Goal: Task Accomplishment & Management: Complete application form

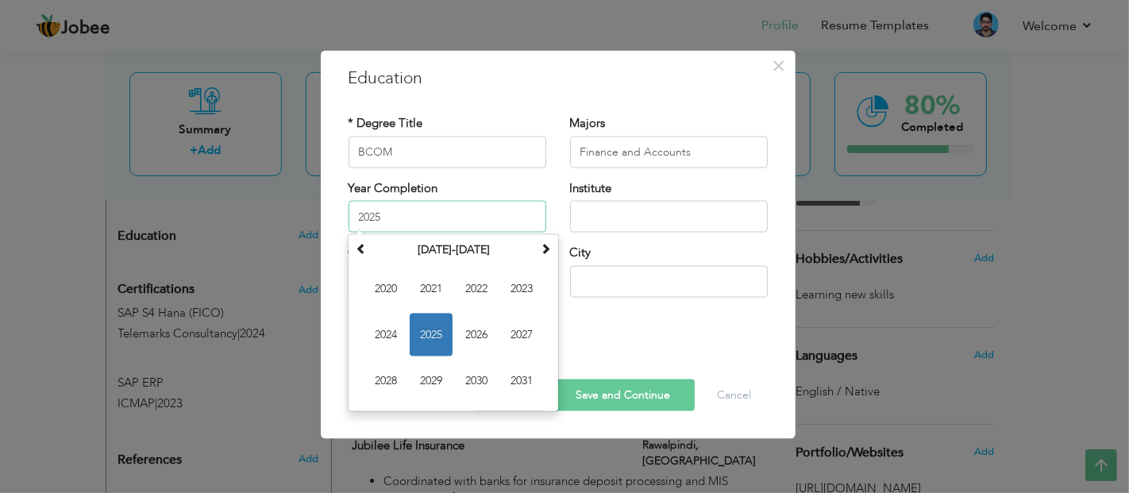
drag, startPoint x: 384, startPoint y: 217, endPoint x: 256, endPoint y: 211, distance: 128.0
click at [256, 211] on div "× Education * Degree Title BCOM Majors Finance and Accounts 2025 1" at bounding box center [564, 246] width 1129 height 493
click at [360, 248] on span at bounding box center [361, 248] width 11 height 11
click at [513, 283] on span "2013" at bounding box center [521, 288] width 43 height 43
type input "2013"
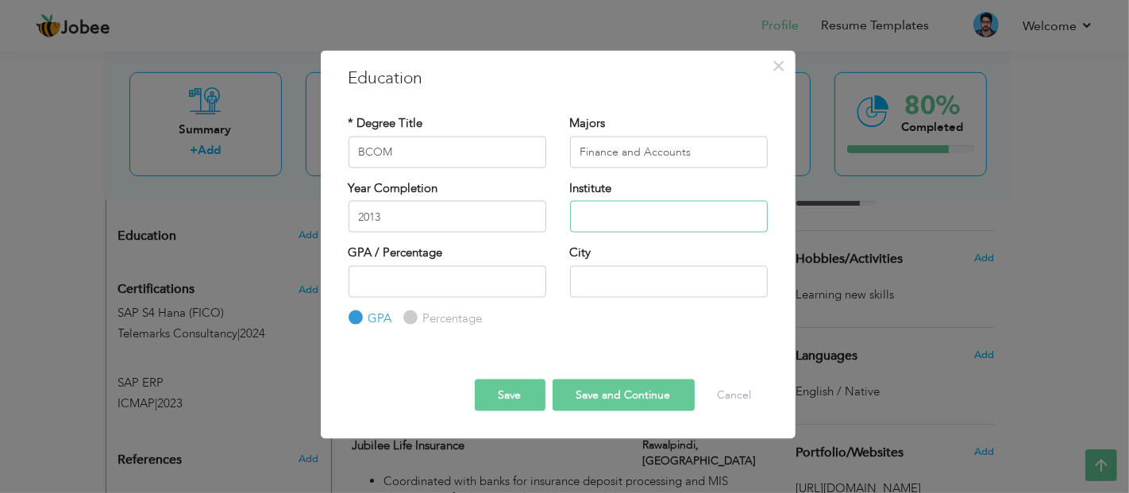
click at [646, 215] on input "text" at bounding box center [669, 217] width 198 height 32
type input "[GEOGRAPHIC_DATA]"
click at [498, 272] on input "number" at bounding box center [447, 281] width 198 height 32
type input "67.9"
click at [444, 315] on label "Percentage" at bounding box center [450, 318] width 63 height 17
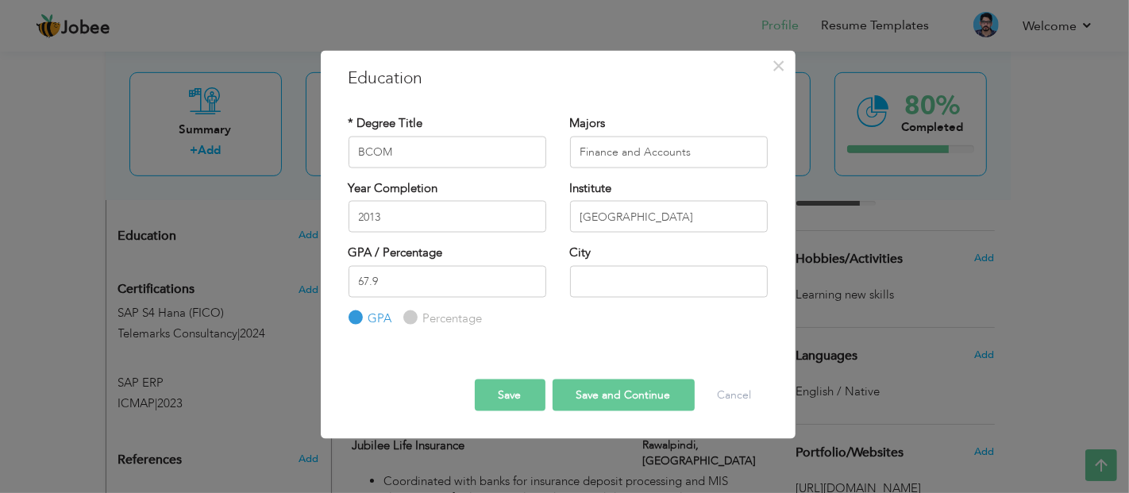
click at [414, 315] on input "Percentage" at bounding box center [408, 318] width 10 height 10
radio input "true"
click at [591, 279] on input "text" at bounding box center [669, 281] width 198 height 32
type input "Rawalpindi"
click at [528, 390] on button "Save" at bounding box center [510, 395] width 71 height 32
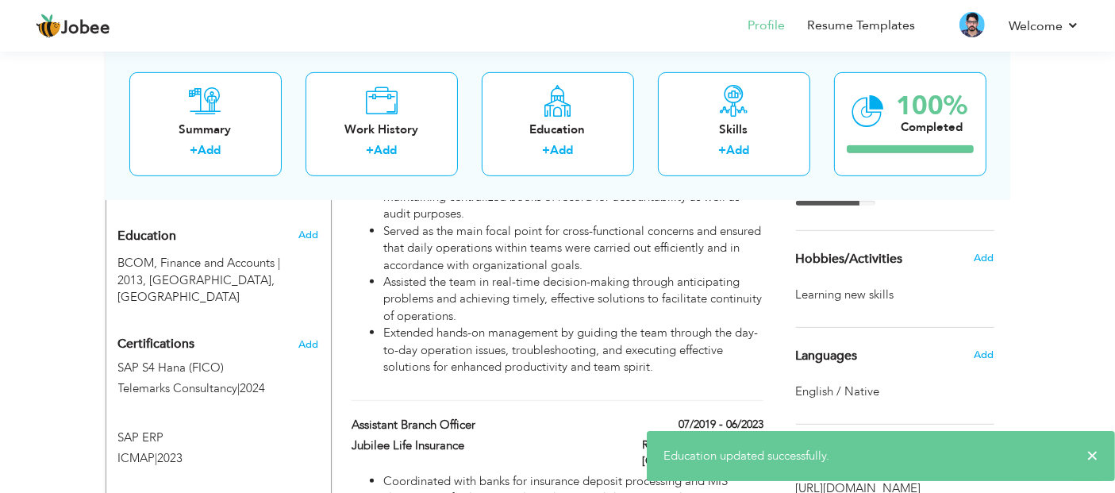
click at [333, 191] on div "Summary + Add Work History + Add Education + Add Skills + Add 100% Completed" at bounding box center [558, 124] width 905 height 152
click at [303, 228] on span "Add" at bounding box center [308, 235] width 21 height 14
radio input "true"
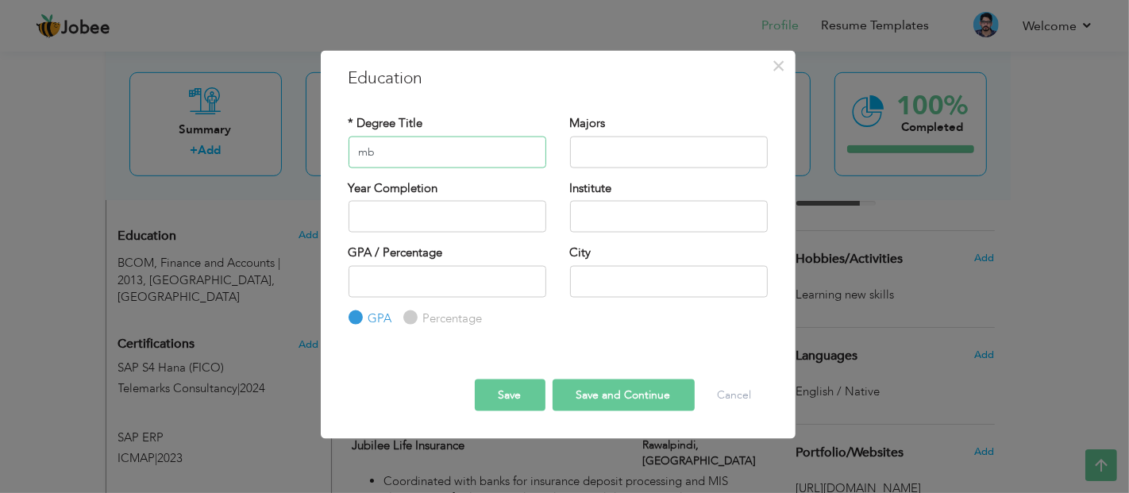
type input "m"
type input "MBA Finance"
click at [602, 162] on input "text" at bounding box center [669, 152] width 198 height 32
type input "Finance and Accounts"
click at [520, 199] on div "Year Completion" at bounding box center [447, 205] width 198 height 52
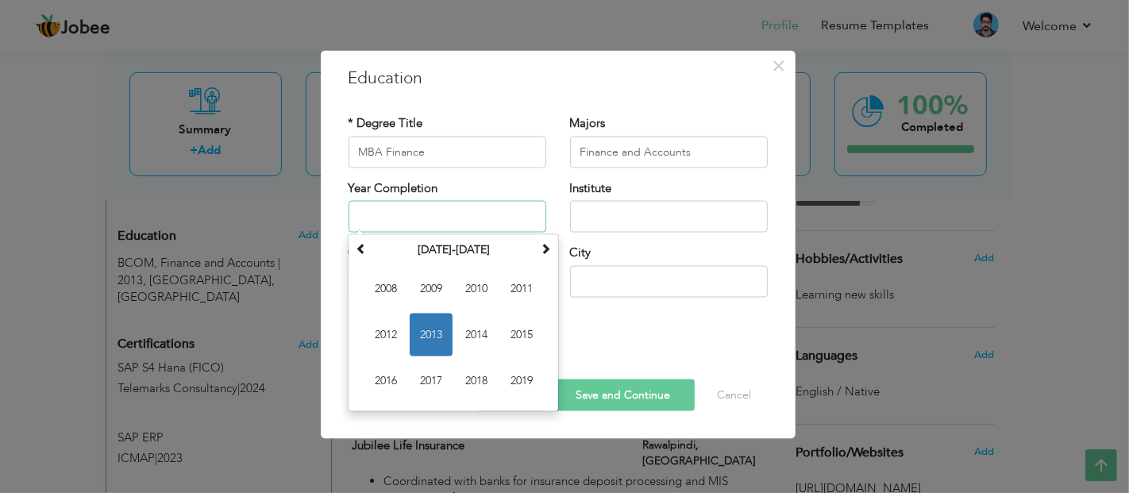
click at [503, 210] on input "text" at bounding box center [447, 217] width 198 height 32
type input "2018"
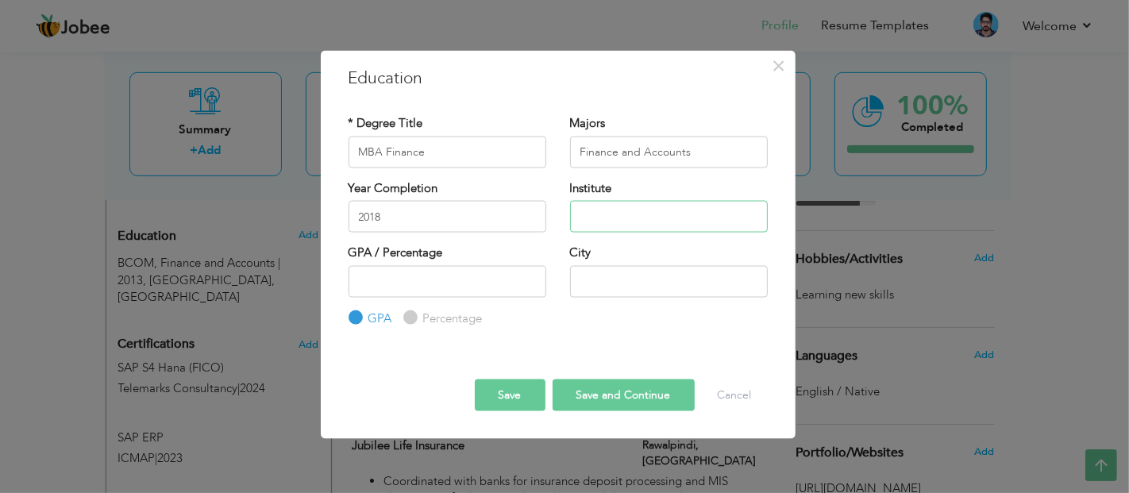
click at [579, 214] on input "text" at bounding box center [669, 217] width 198 height 32
type input "Pakistan institute of Development Economics (HEC)"
click at [636, 275] on input "text" at bounding box center [669, 281] width 198 height 32
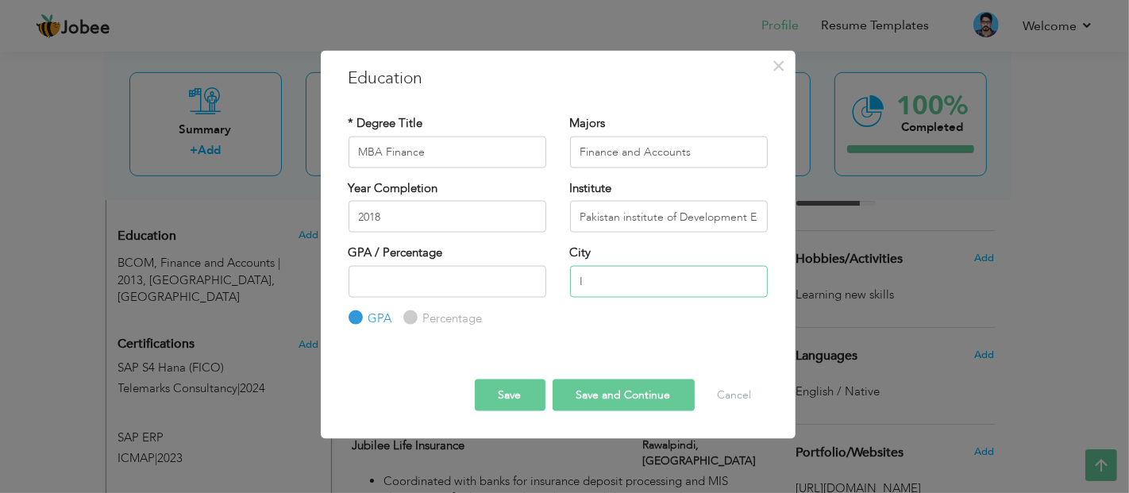
type input "[GEOGRAPHIC_DATA]"
click at [483, 285] on input "number" at bounding box center [447, 281] width 198 height 32
type input "67.9"
click at [461, 314] on label "Percentage" at bounding box center [450, 318] width 63 height 17
click at [414, 314] on input "Percentage" at bounding box center [408, 318] width 10 height 10
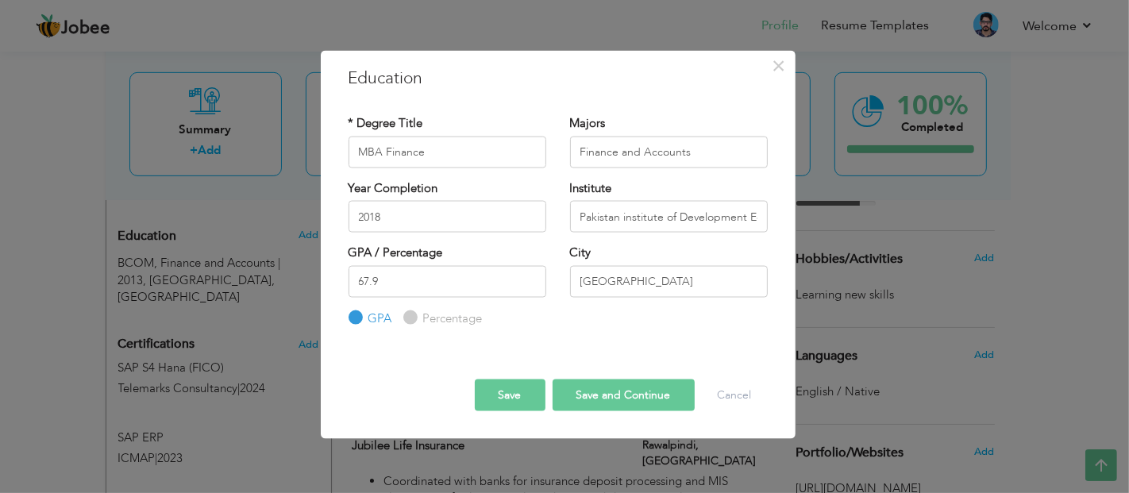
radio input "true"
click at [524, 388] on button "Save" at bounding box center [510, 395] width 71 height 32
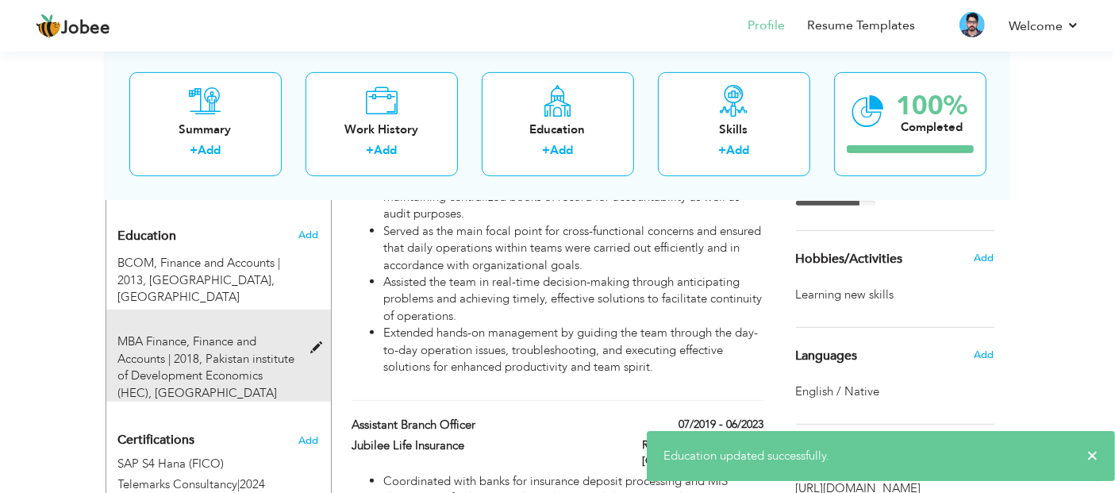
drag, startPoint x: 264, startPoint y: 252, endPoint x: 254, endPoint y: 352, distance: 100.5
click at [254, 352] on div "Education Add BCOM, Finance and Accounts | 2013, Punjab University, Rawalpindi …" at bounding box center [218, 311] width 201 height 183
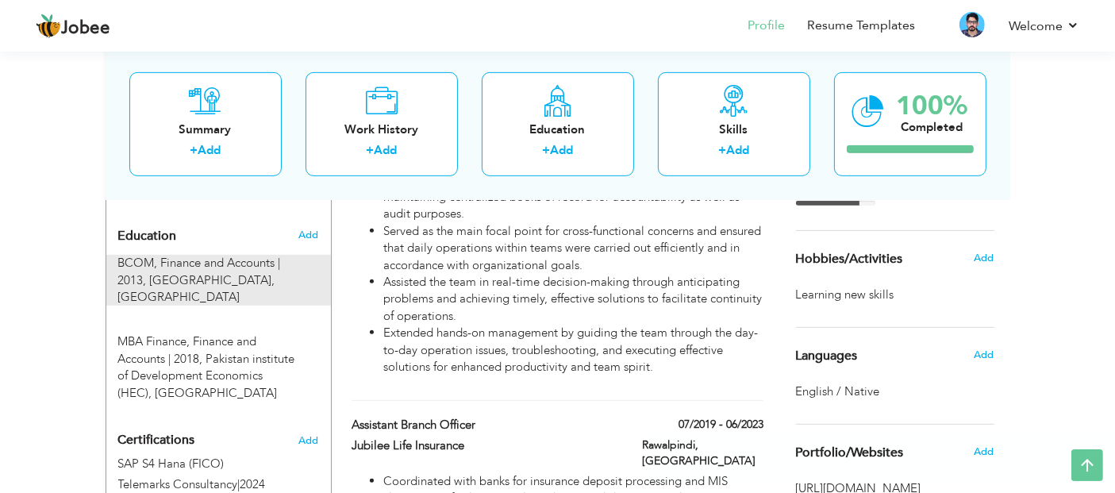
drag, startPoint x: 254, startPoint y: 352, endPoint x: 252, endPoint y: 274, distance: 78.6
click at [252, 274] on div "Education Add BCOM, Finance and Accounts | 2013, Punjab University, Rawalpindi …" at bounding box center [218, 311] width 201 height 183
click at [320, 264] on span at bounding box center [320, 270] width 20 height 12
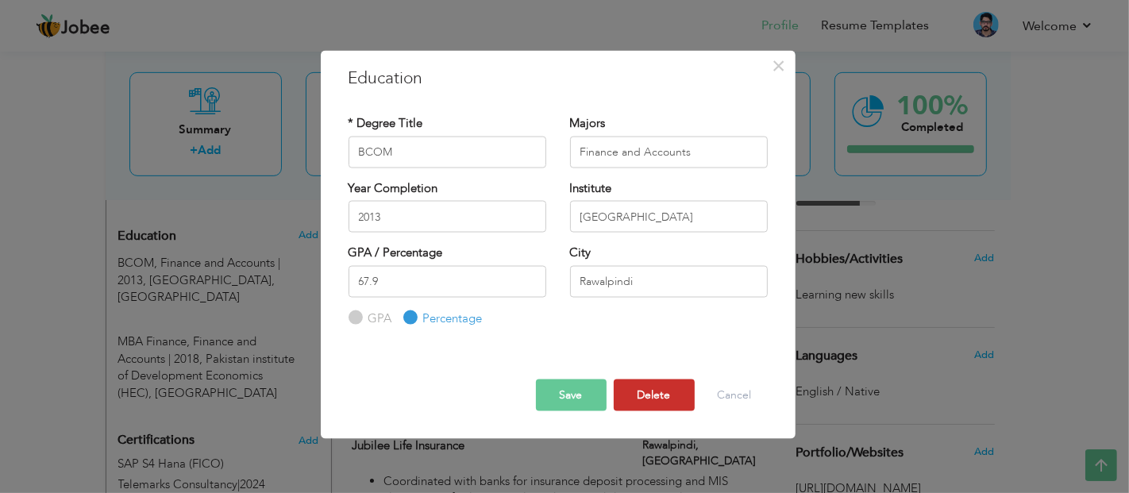
click at [678, 402] on button "Delete" at bounding box center [654, 395] width 81 height 32
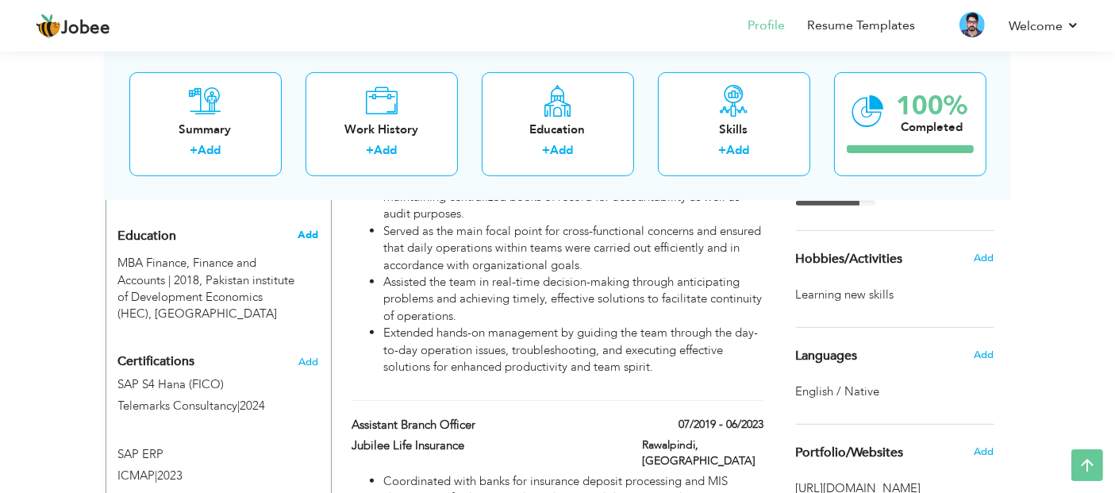
click at [306, 228] on span "Add" at bounding box center [308, 235] width 21 height 14
radio input "true"
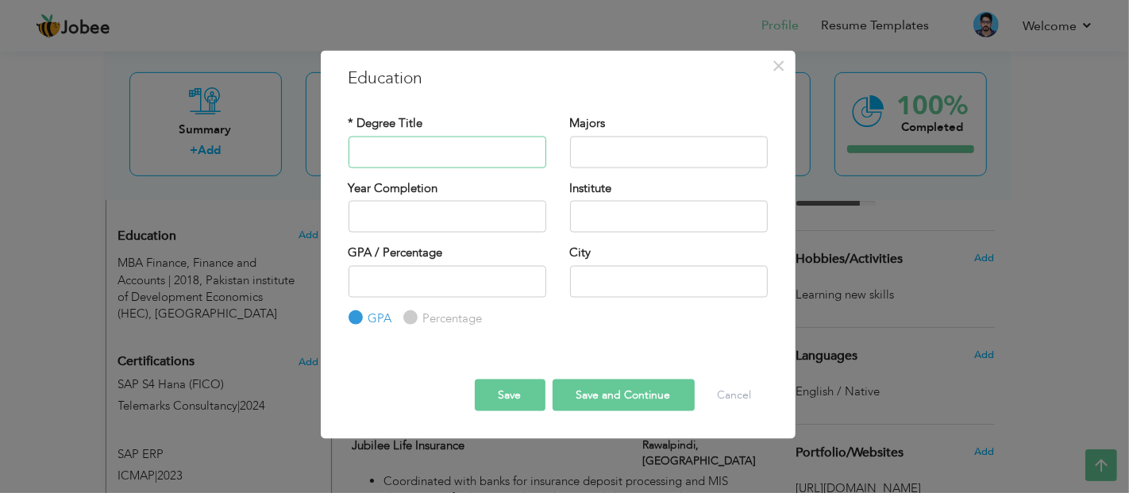
type input "b"
type input "C"
type input "c"
type input "BCOM"
click at [609, 164] on input "text" at bounding box center [669, 152] width 198 height 32
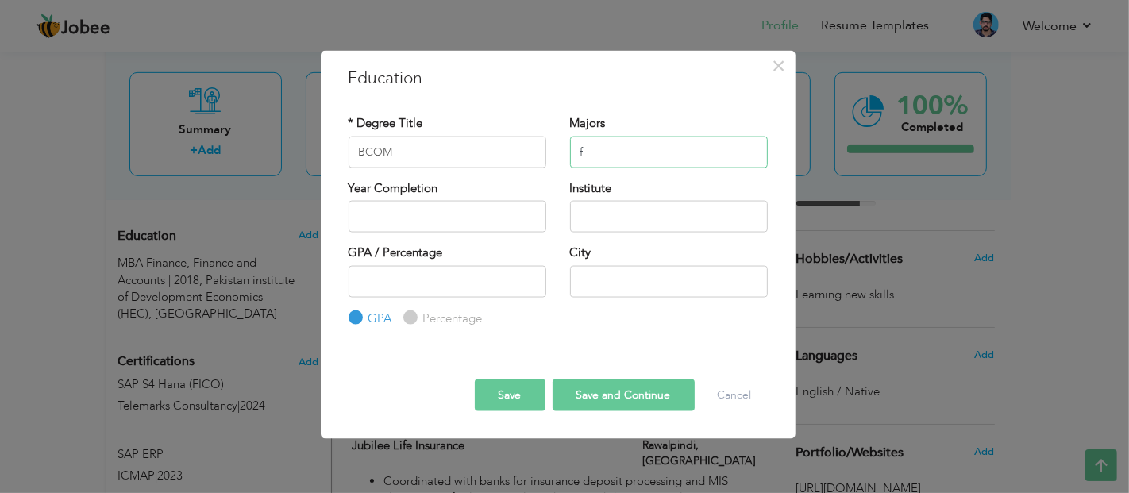
type input "Finance and Accounts"
click at [460, 222] on input "text" at bounding box center [447, 217] width 198 height 32
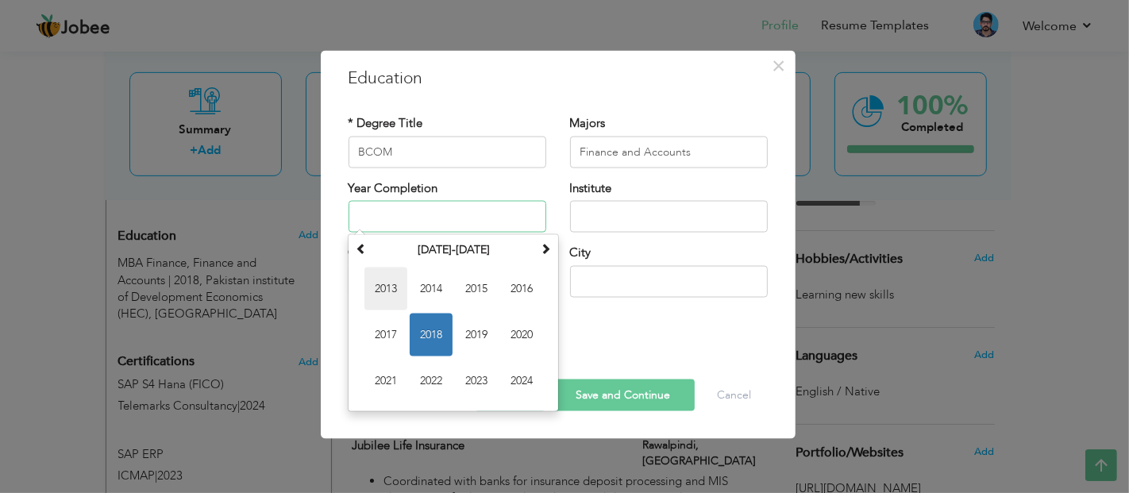
click at [387, 275] on span "2013" at bounding box center [385, 288] width 43 height 43
type input "2013"
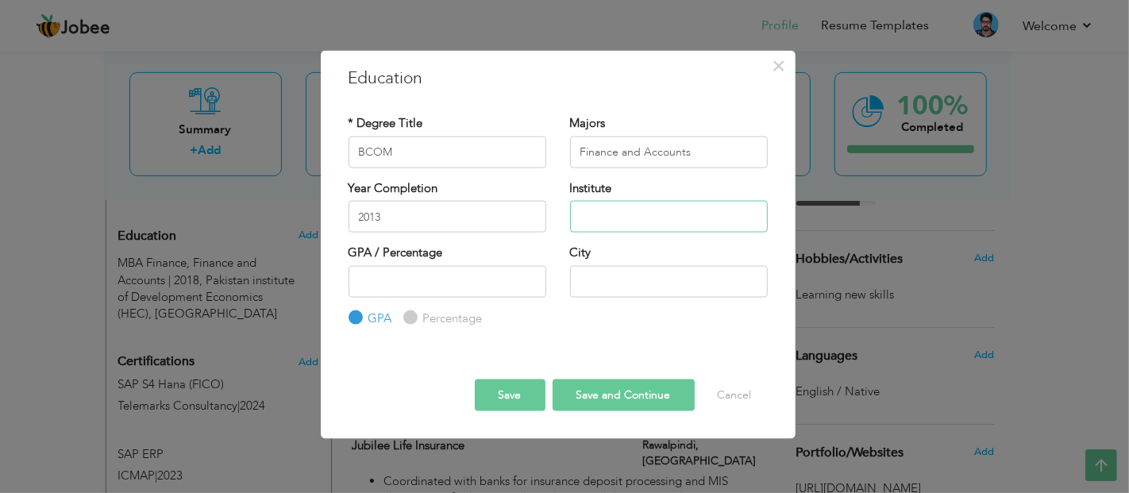
click at [610, 208] on input "text" at bounding box center [669, 217] width 198 height 32
type input "[GEOGRAPHIC_DATA]"
click at [446, 310] on label "Percentage" at bounding box center [450, 318] width 63 height 17
click at [414, 313] on input "Percentage" at bounding box center [408, 318] width 10 height 10
radio input "true"
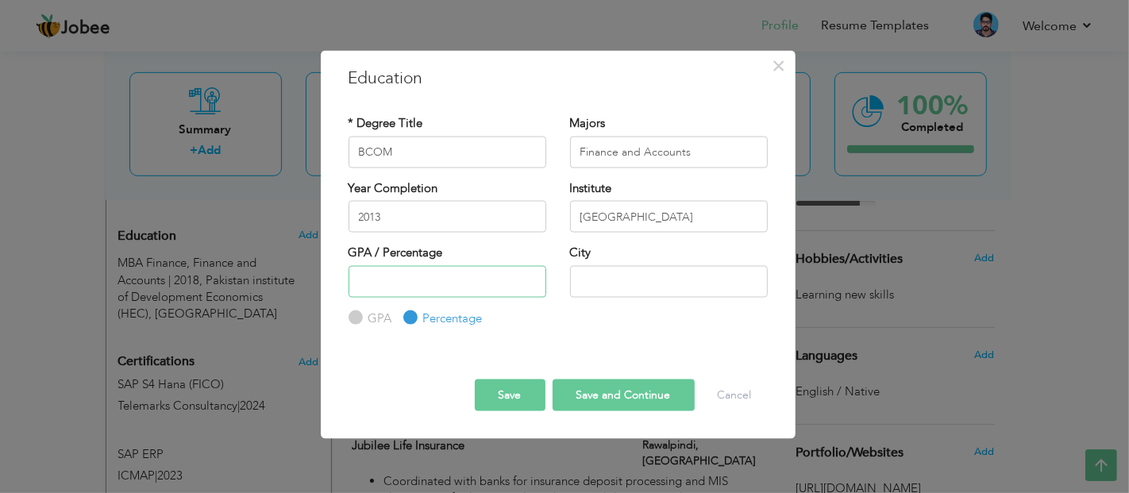
click at [454, 276] on input "number" at bounding box center [447, 281] width 198 height 32
type input "57"
click at [609, 281] on input "text" at bounding box center [669, 281] width 198 height 32
type input "Rawalpindi"
click at [517, 396] on button "Save" at bounding box center [510, 395] width 71 height 32
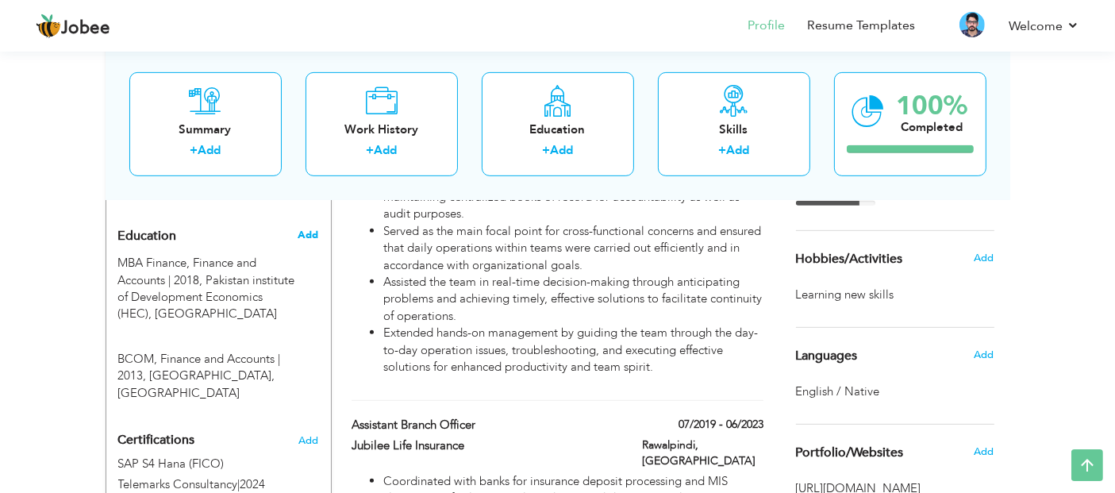
click at [314, 228] on span "Add" at bounding box center [308, 235] width 21 height 14
radio input "true"
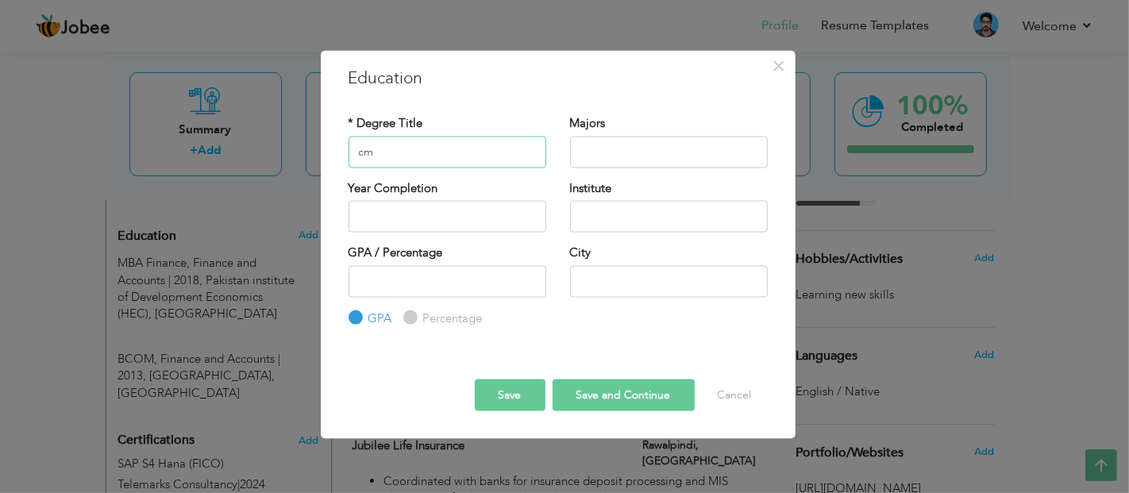
type input "c"
type input "Certified Management Accountant"
click at [584, 155] on input "text" at bounding box center [669, 152] width 198 height 32
type input "Management and Finance"
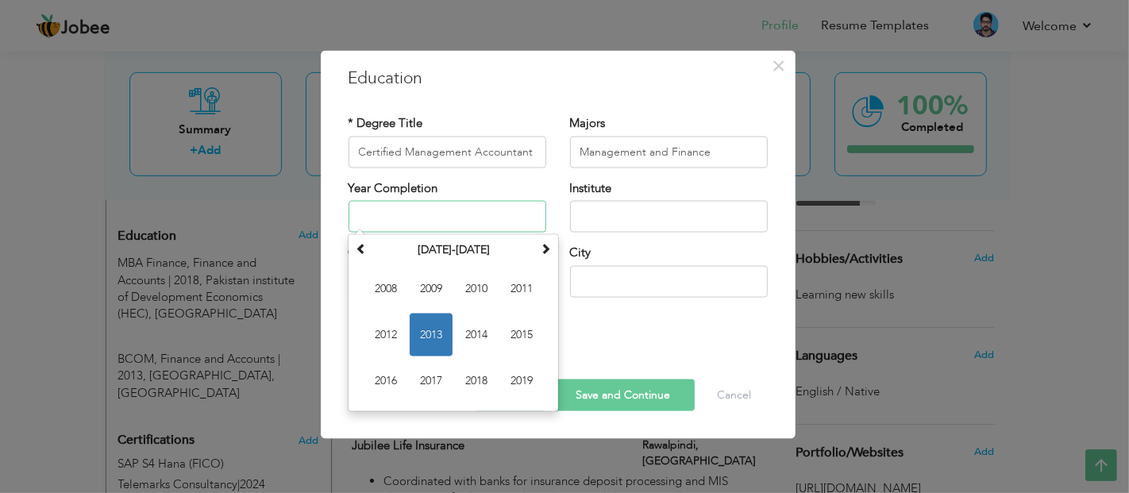
click at [494, 207] on input "text" at bounding box center [447, 217] width 198 height 32
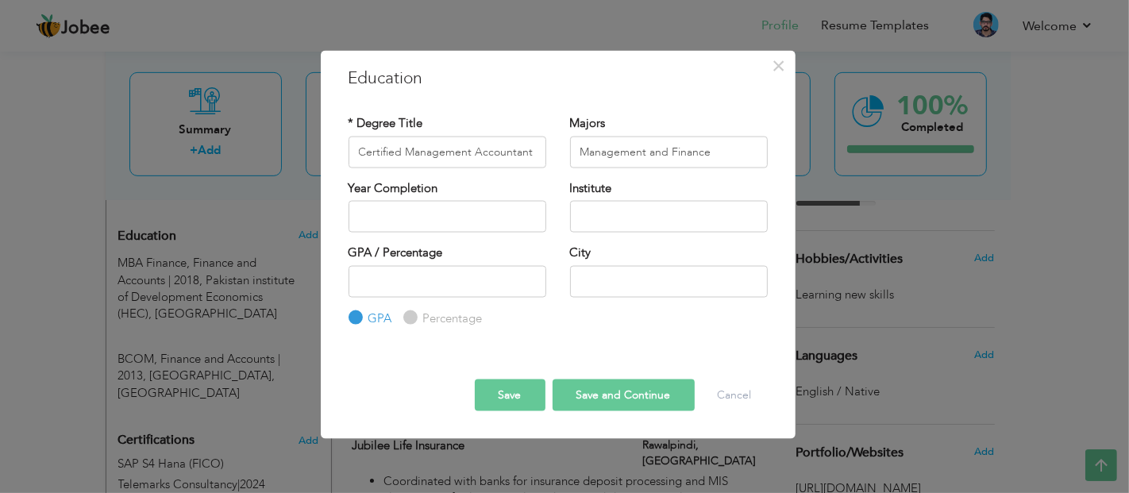
click at [599, 198] on div "Institute" at bounding box center [669, 205] width 198 height 52
click at [601, 202] on input "text" at bounding box center [669, 217] width 198 height 32
type input "ICMAP"
click at [648, 268] on input "text" at bounding box center [669, 281] width 198 height 32
type input "[GEOGRAPHIC_DATA]"
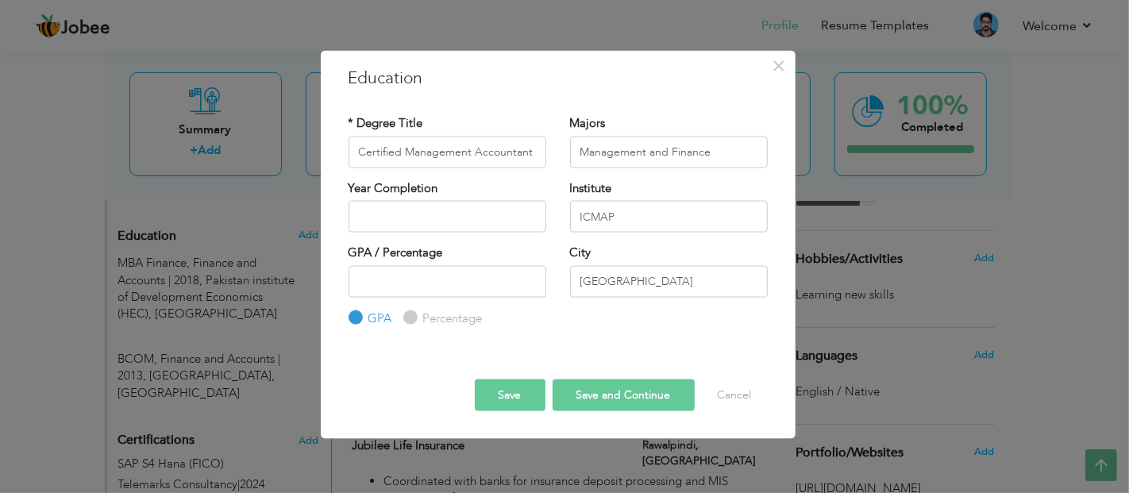
click at [525, 397] on button "Save" at bounding box center [510, 395] width 71 height 32
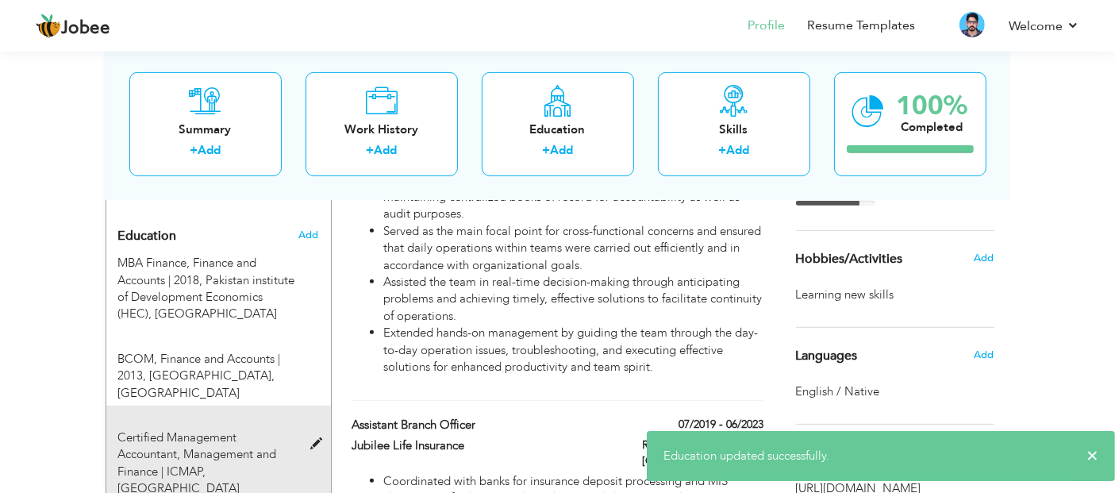
click at [317, 438] on span at bounding box center [320, 444] width 20 height 12
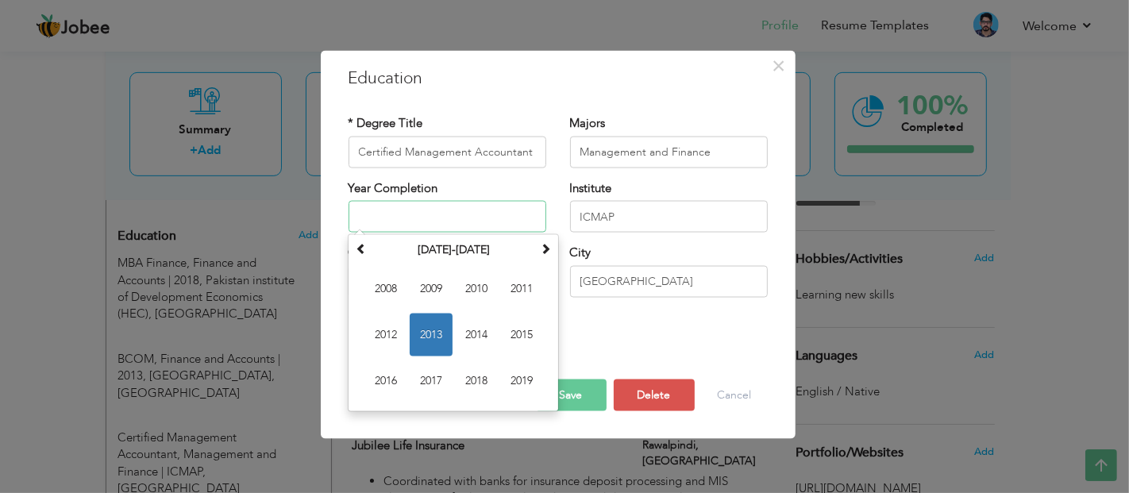
click at [456, 202] on input "text" at bounding box center [447, 217] width 198 height 32
click at [591, 402] on button "Save" at bounding box center [571, 395] width 71 height 32
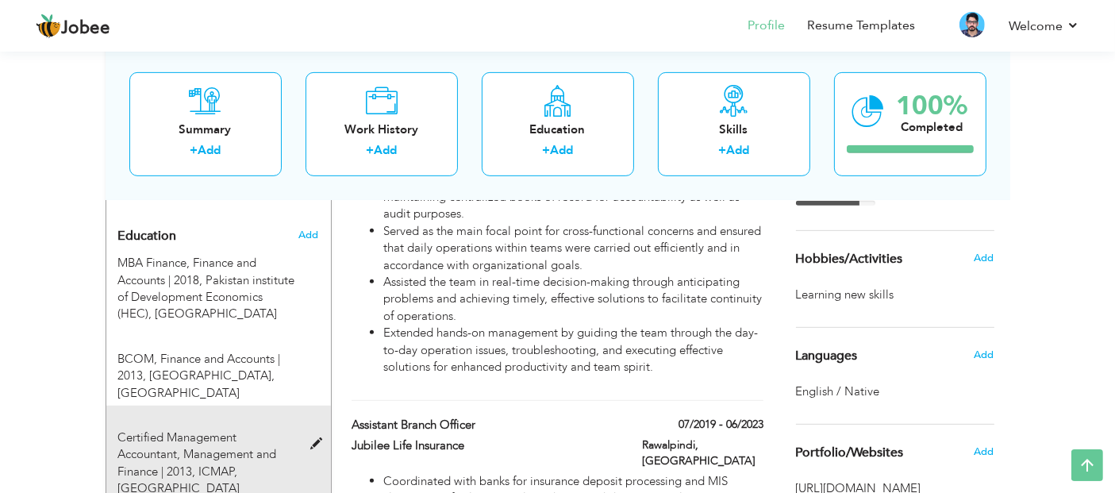
click at [321, 438] on span at bounding box center [320, 444] width 20 height 12
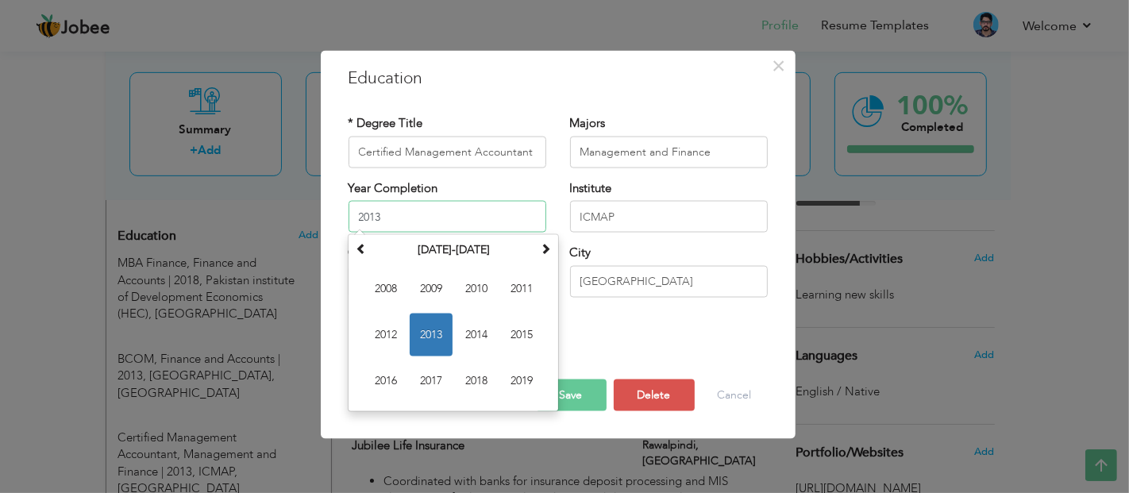
click at [405, 214] on input "2013" at bounding box center [447, 217] width 198 height 32
type input "2"
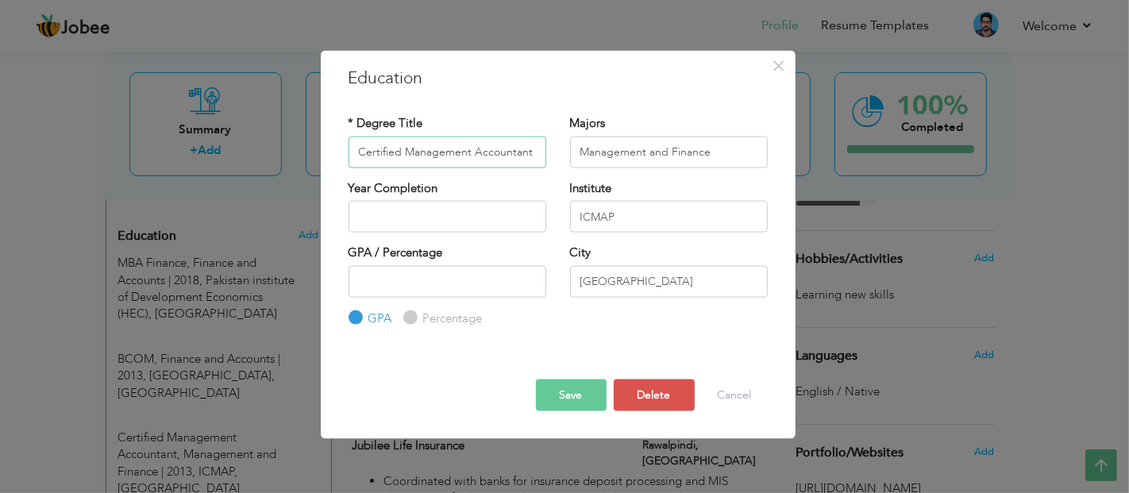
click at [532, 151] on input "Certified Management Accountant" at bounding box center [447, 152] width 198 height 32
type input "Certified Management Accountant (Currently Studying)"
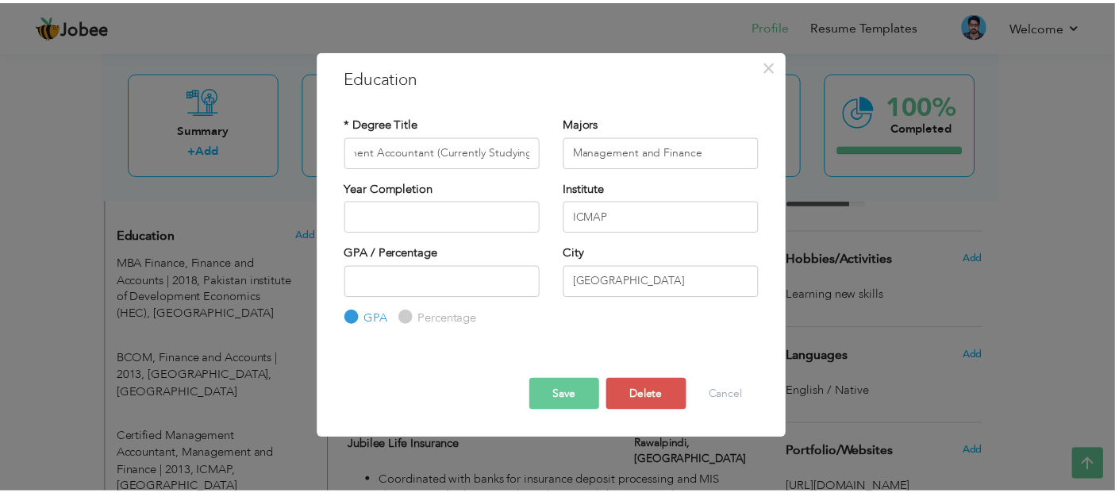
scroll to position [0, 0]
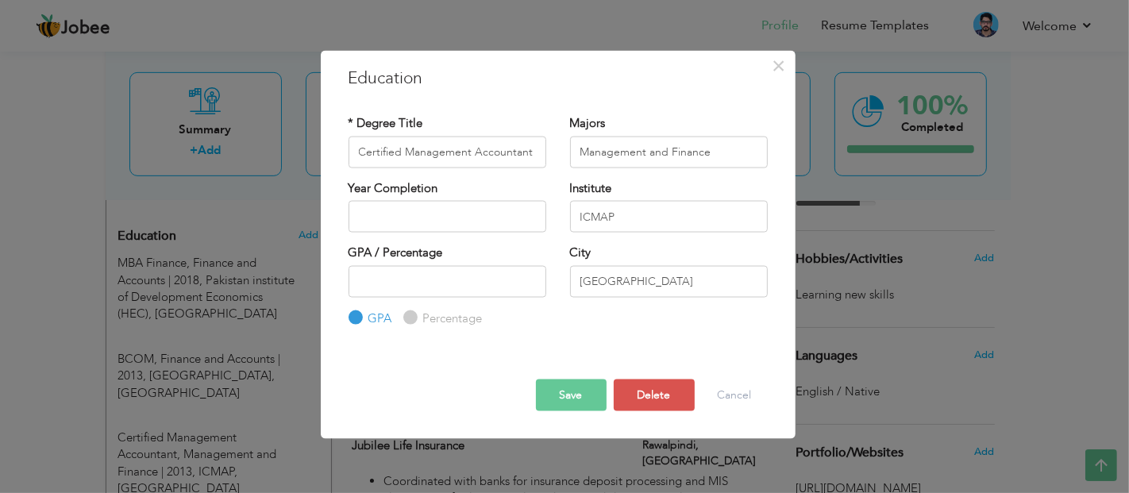
click at [587, 384] on button "Save" at bounding box center [571, 395] width 71 height 32
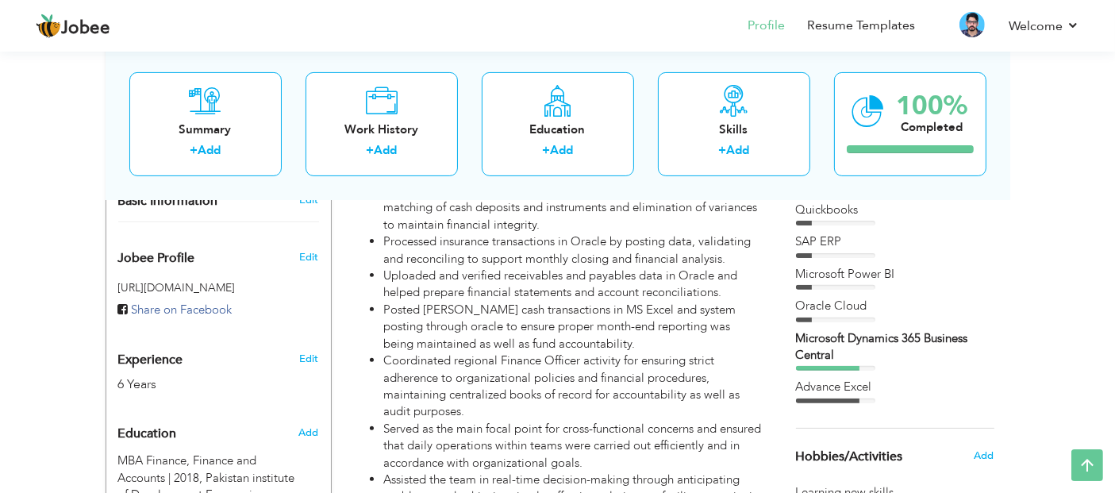
scroll to position [463, 0]
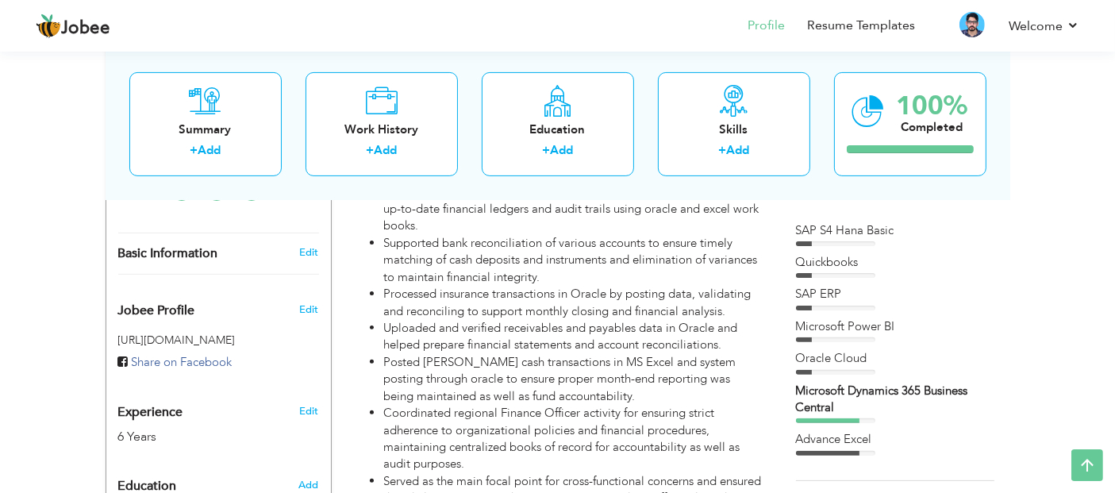
scroll to position [421, 0]
click at [879, 292] on div "SAP ERP" at bounding box center [895, 296] width 198 height 17
click at [859, 299] on div "SAP ERP" at bounding box center [895, 296] width 198 height 17
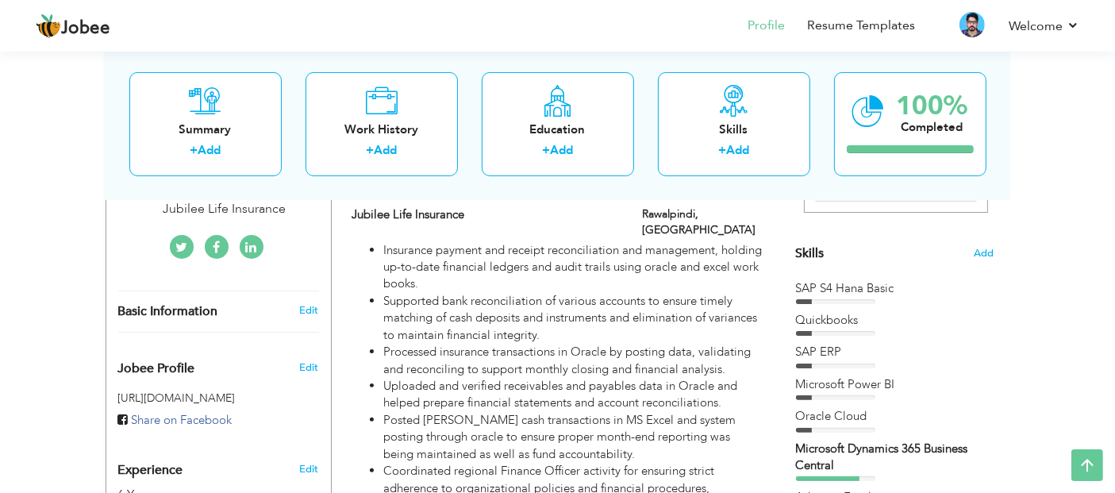
scroll to position [352, 0]
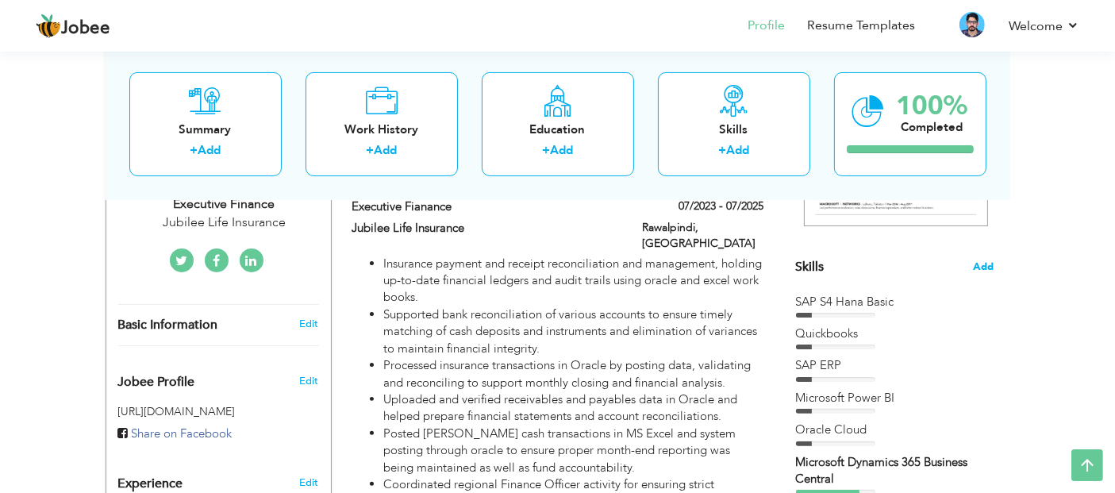
click at [988, 260] on span "Add" at bounding box center [984, 267] width 21 height 15
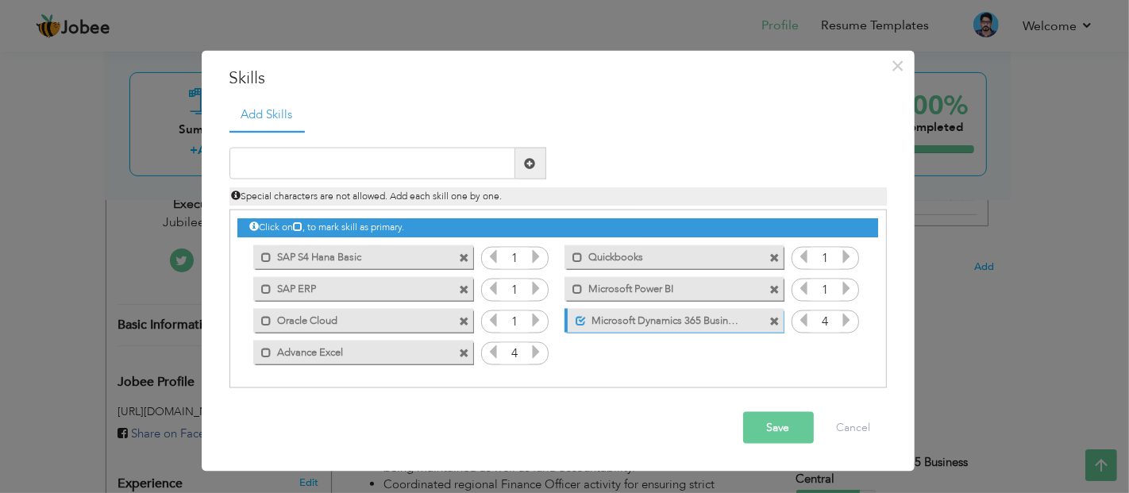
click at [802, 317] on icon at bounding box center [803, 320] width 14 height 14
click at [495, 351] on icon at bounding box center [493, 351] width 14 height 14
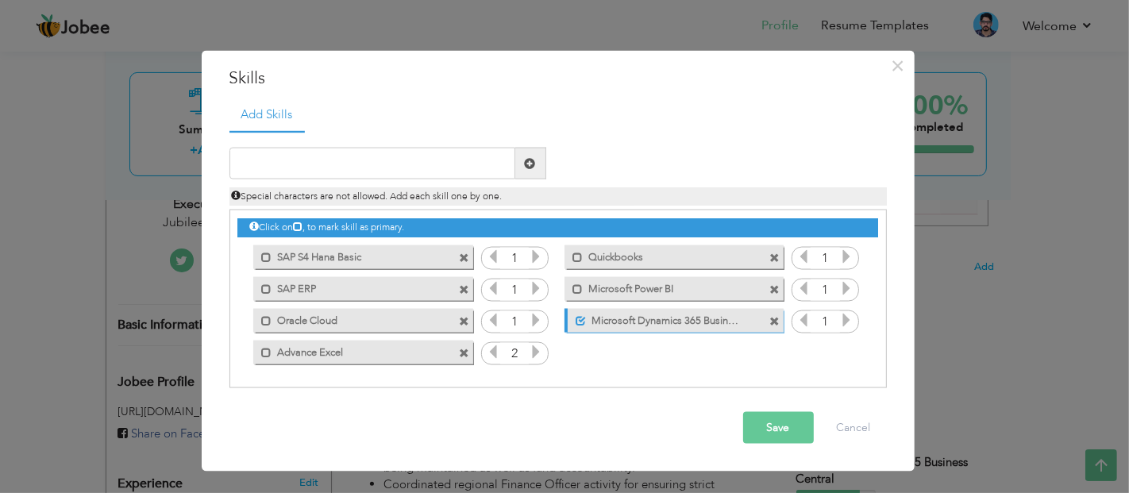
click at [495, 351] on icon at bounding box center [493, 351] width 14 height 14
click at [462, 284] on span at bounding box center [464, 289] width 10 height 10
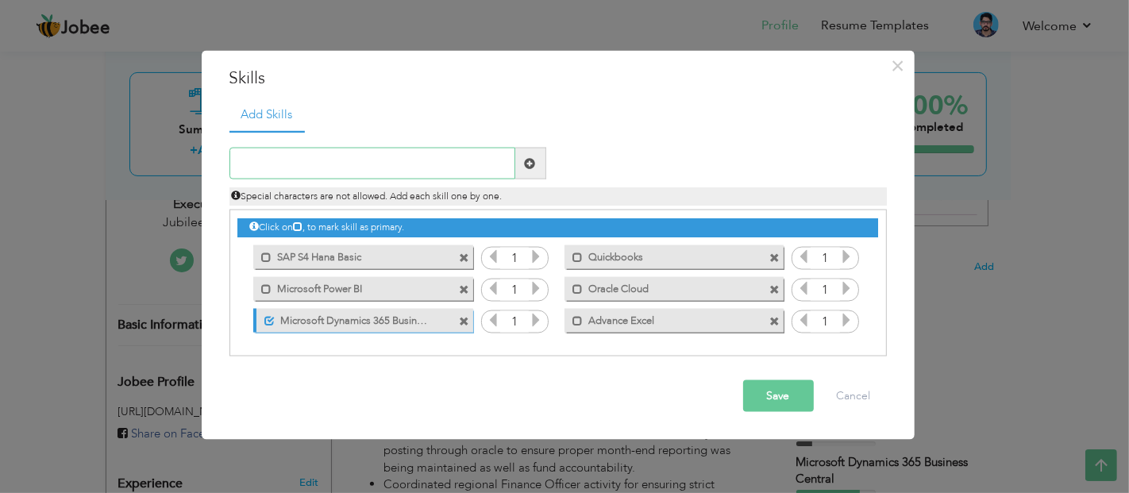
click at [433, 161] on input "text" at bounding box center [372, 164] width 286 height 32
type input "MS Office Suit"
click at [781, 402] on button "Save" at bounding box center [778, 396] width 71 height 32
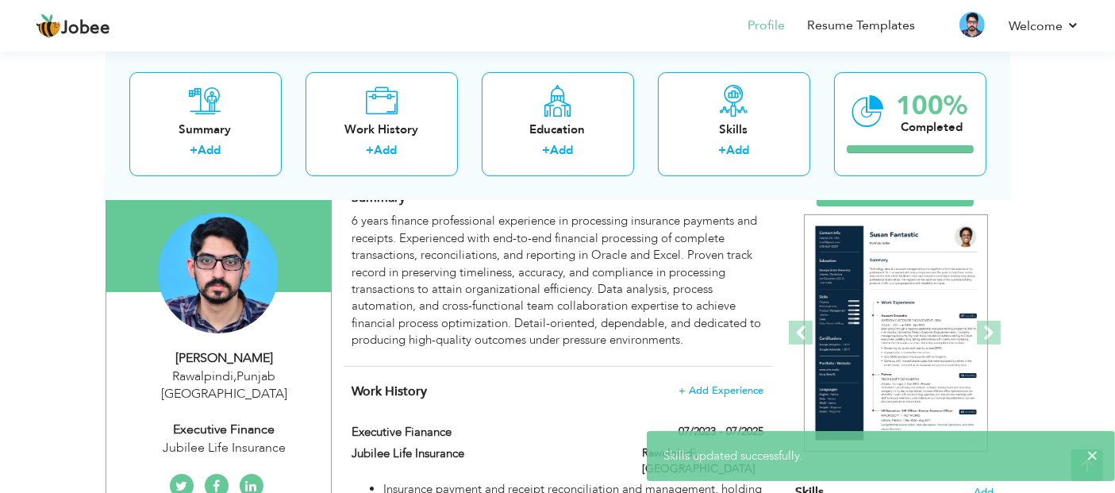
scroll to position [113, 0]
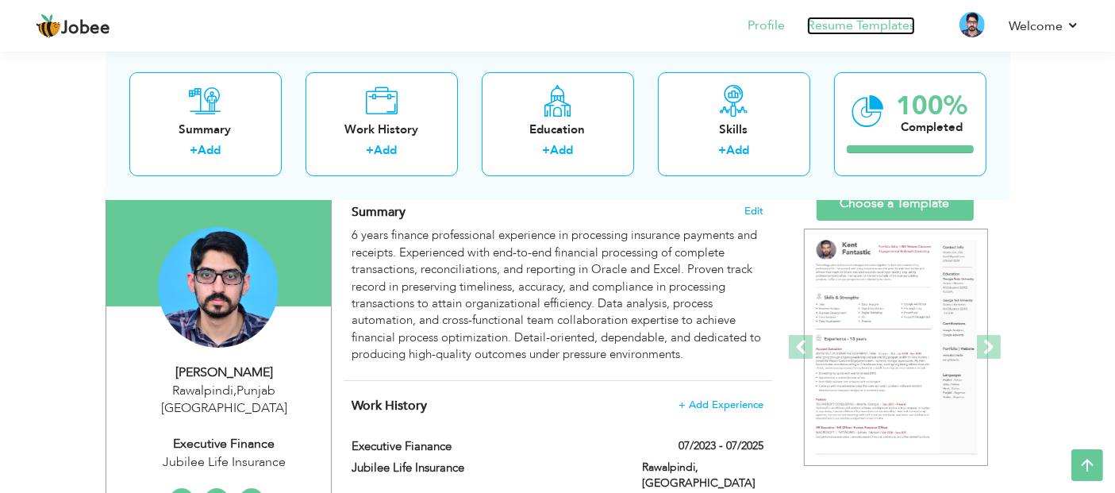
click at [855, 18] on link "Resume Templates" at bounding box center [861, 26] width 108 height 18
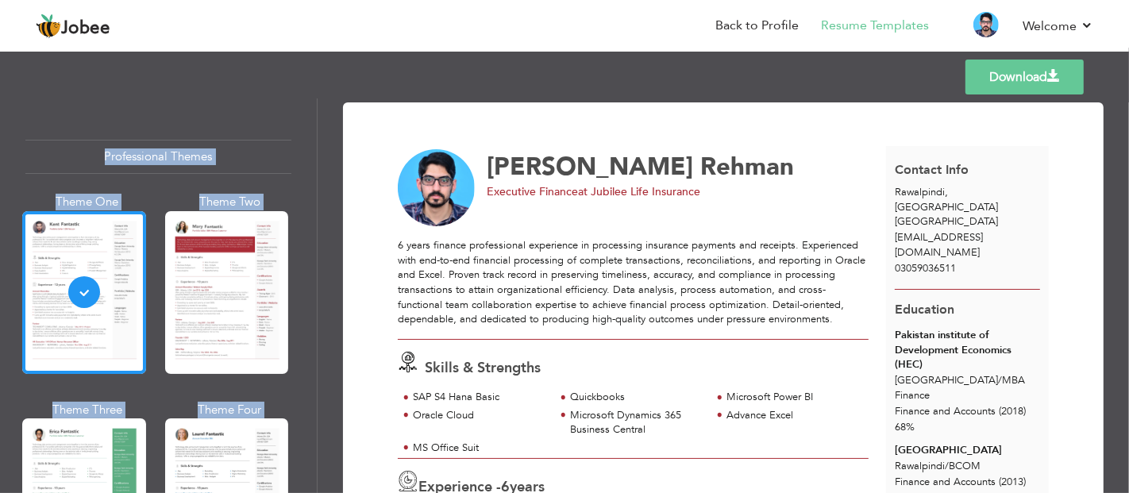
drag, startPoint x: 1128, startPoint y: 91, endPoint x: 1127, endPoint y: 135, distance: 43.7
click at [1127, 135] on div "Templates Download Professional Themes Theme One Theme Two Theme Three Theme Fo…" at bounding box center [564, 270] width 1129 height 445
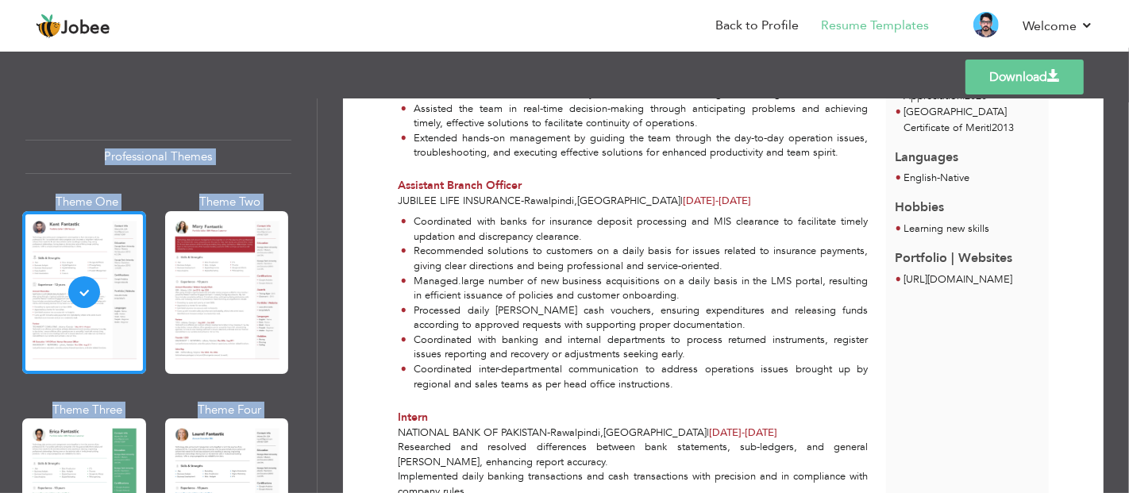
scroll to position [675, 0]
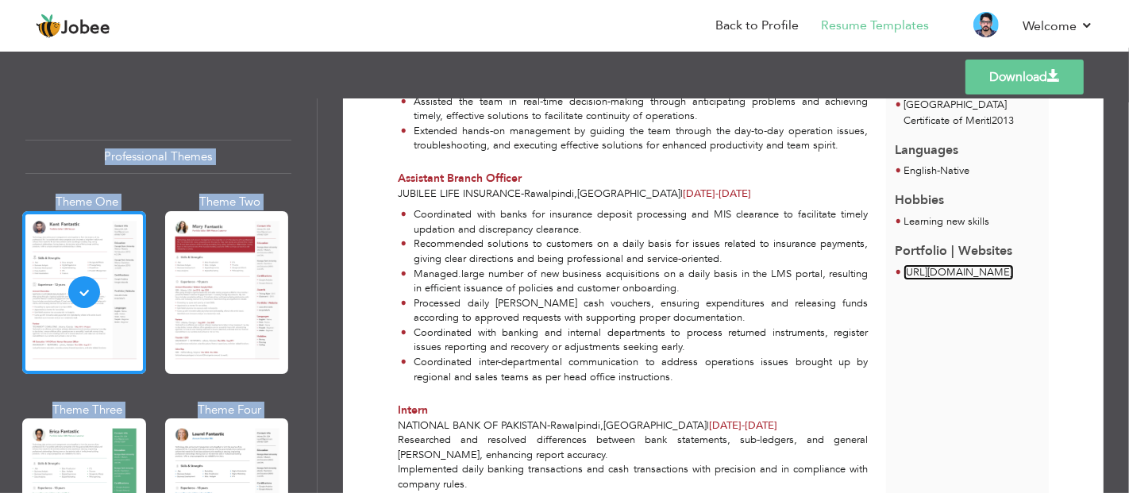
click at [1013, 265] on link "[URL][DOMAIN_NAME]" at bounding box center [958, 272] width 109 height 14
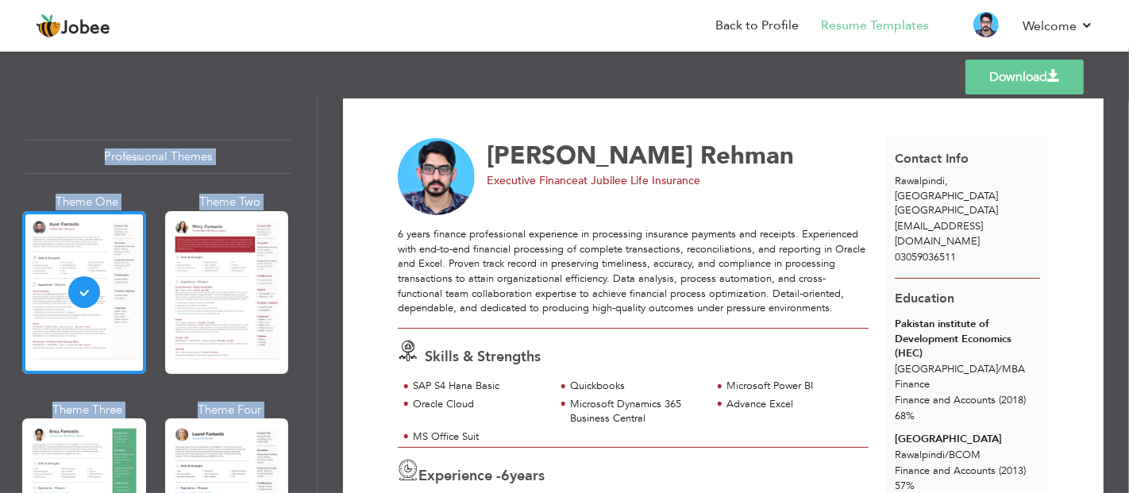
scroll to position [0, 0]
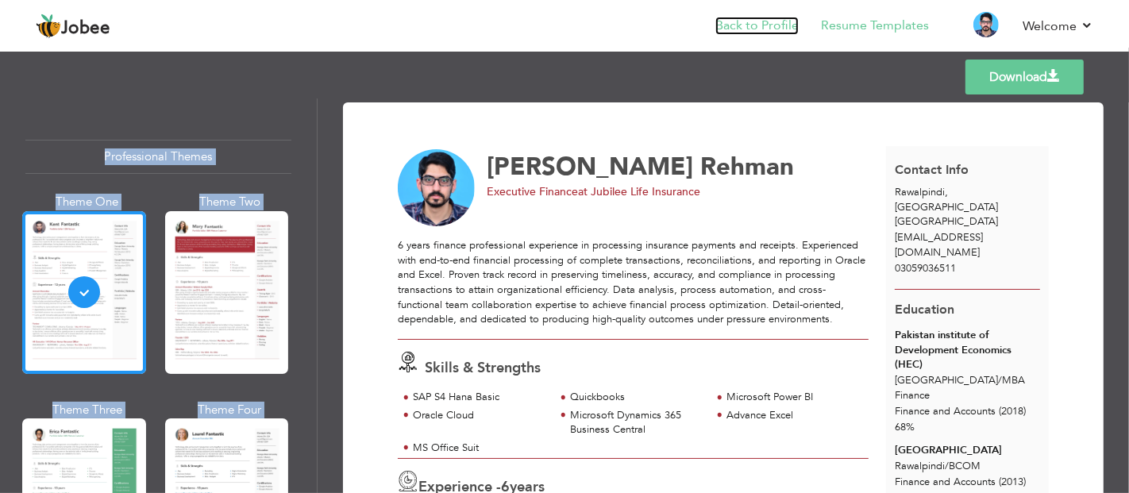
click at [754, 17] on link "Back to Profile" at bounding box center [756, 26] width 83 height 18
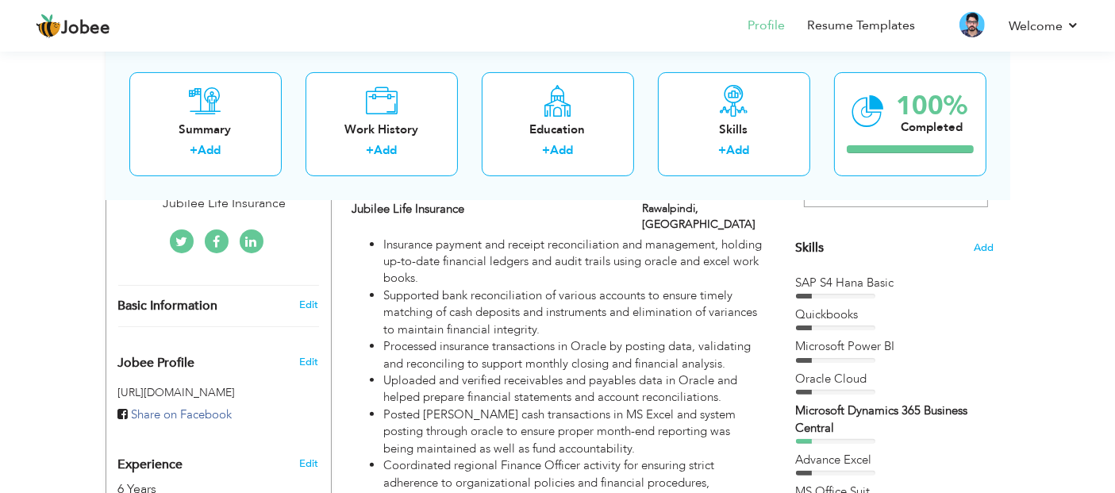
scroll to position [387, 0]
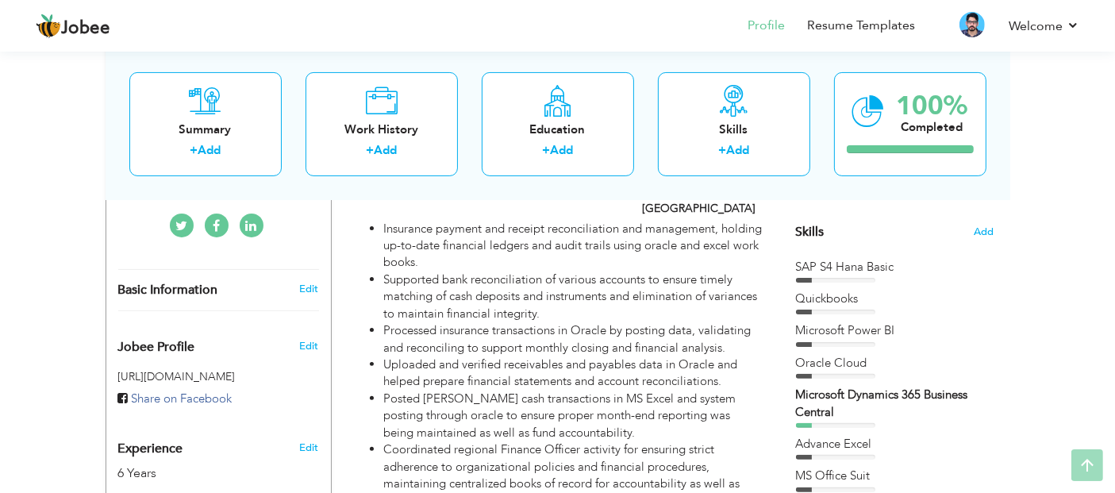
drag, startPoint x: 1128, startPoint y: 56, endPoint x: 1122, endPoint y: 140, distance: 84.3
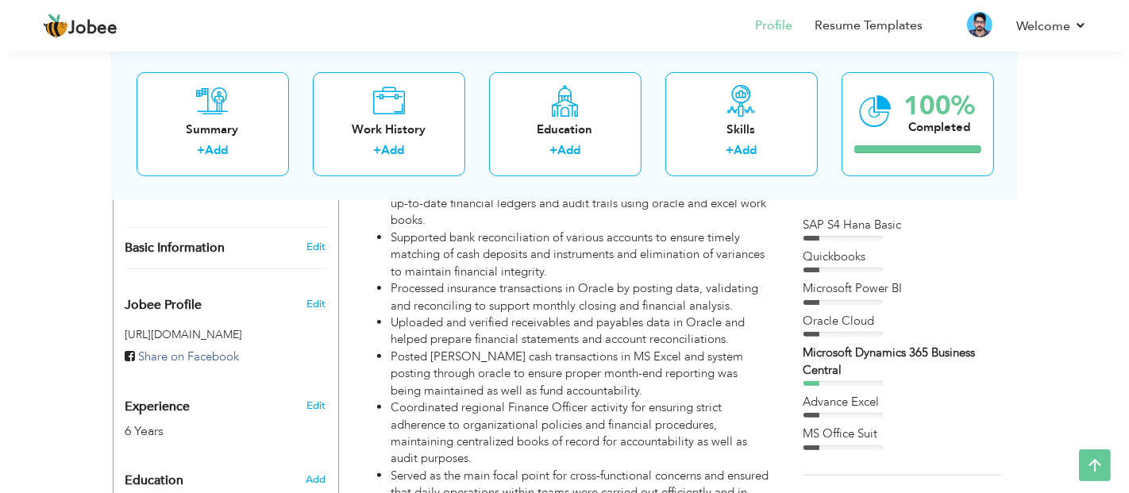
scroll to position [440, 0]
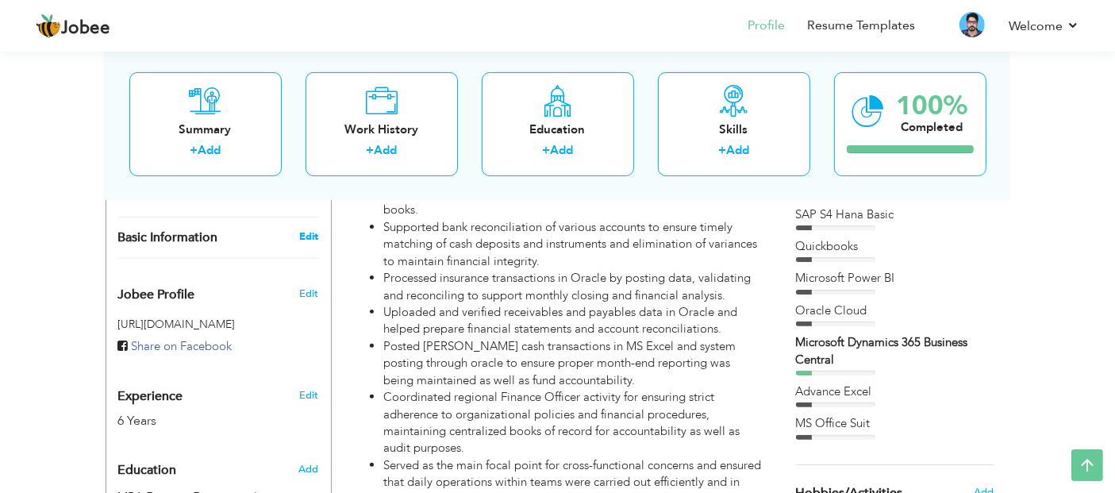
click at [310, 229] on link "Edit" at bounding box center [308, 236] width 19 height 14
type input "[PERSON_NAME]"
type input "Rehman"
type input "03059036511"
select select "number:166"
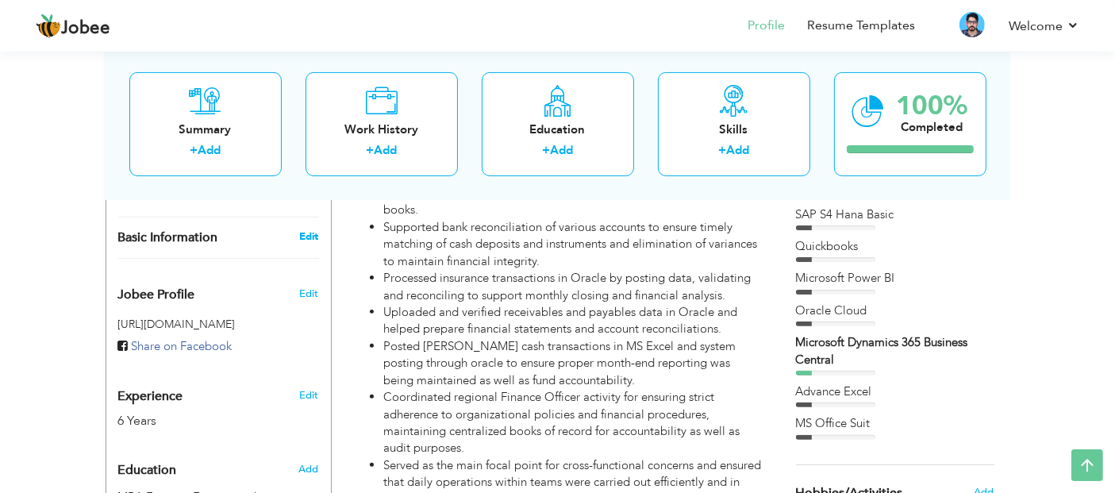
type input "[GEOGRAPHIC_DATA]"
type input "Rawalpindi"
select select "number:8"
type input "Jubilee Life Insurance"
type input "Executive Finance"
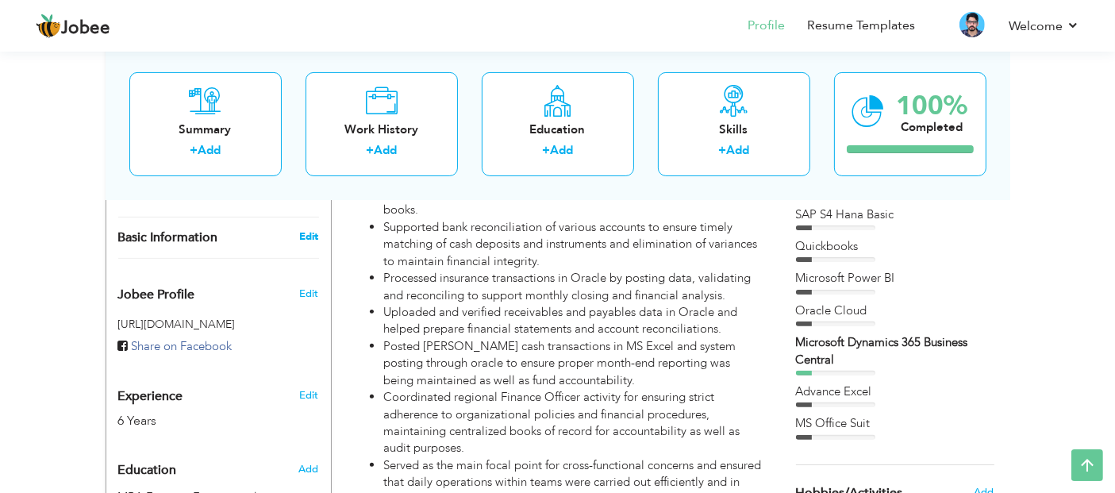
type input "[URL][DOMAIN_NAME]"
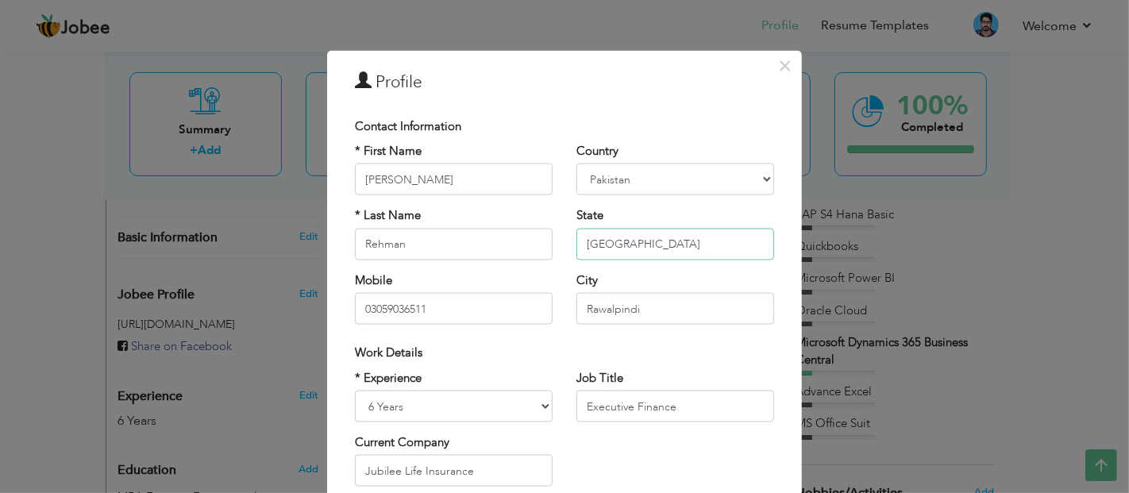
click at [623, 237] on input "[GEOGRAPHIC_DATA]" at bounding box center [675, 244] width 198 height 32
type input "P"
type input "[GEOGRAPHIC_DATA]"
click at [640, 319] on input "Rawalpindi" at bounding box center [675, 309] width 198 height 32
type input "R"
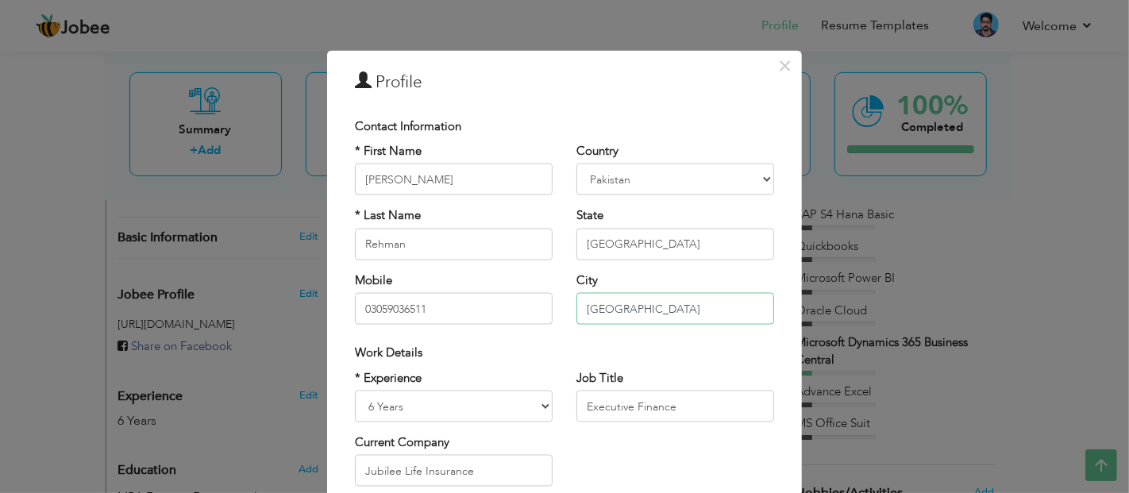
click at [585, 310] on input "[GEOGRAPHIC_DATA]" at bounding box center [675, 309] width 198 height 32
type input "[GEOGRAPHIC_DATA]"
drag, startPoint x: 496, startPoint y: 464, endPoint x: 210, endPoint y: 471, distance: 285.9
click at [210, 471] on div "× Profile Contact Information * First Name [PERSON_NAME] * Last Name Rehman" at bounding box center [564, 246] width 1129 height 493
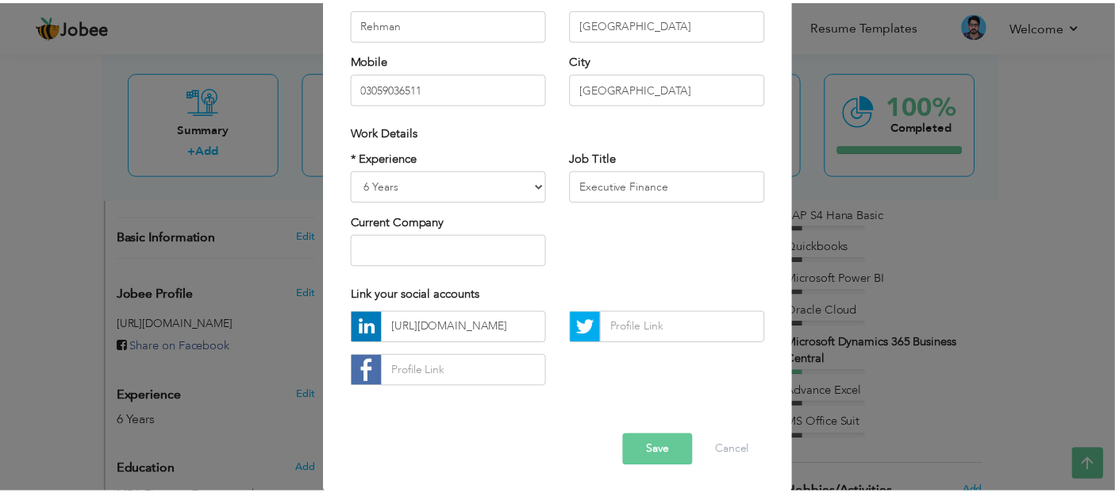
scroll to position [221, 0]
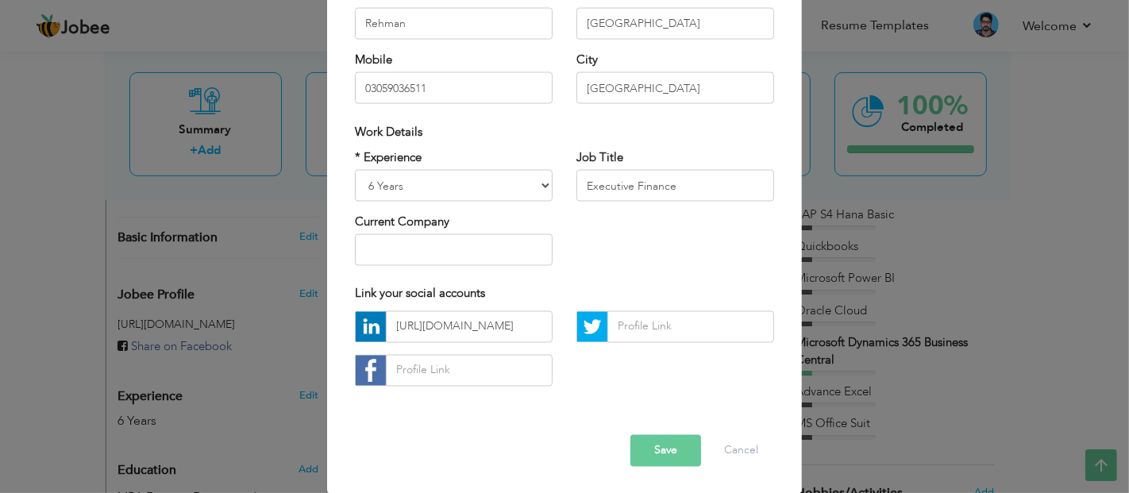
click at [665, 456] on button "Save" at bounding box center [665, 450] width 71 height 32
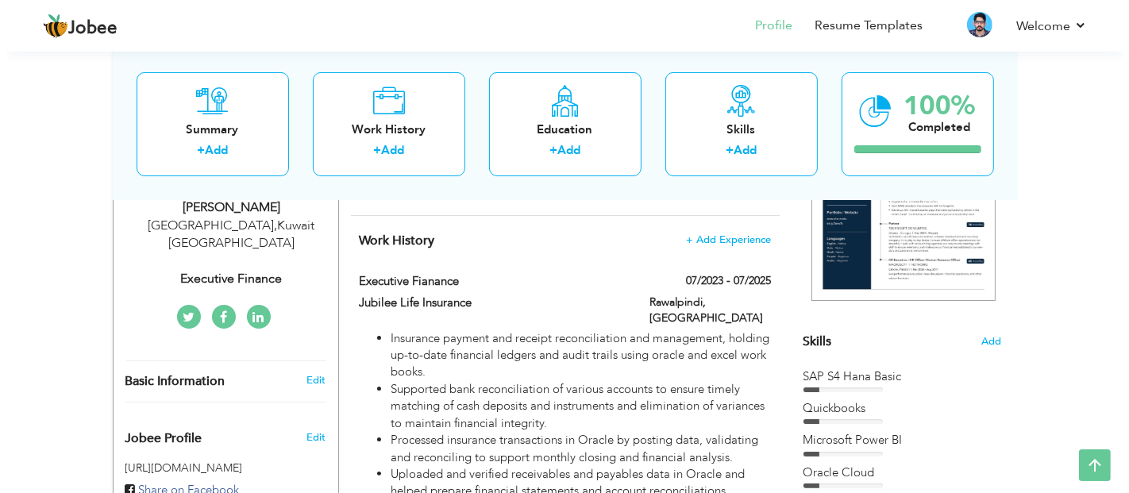
scroll to position [281, 0]
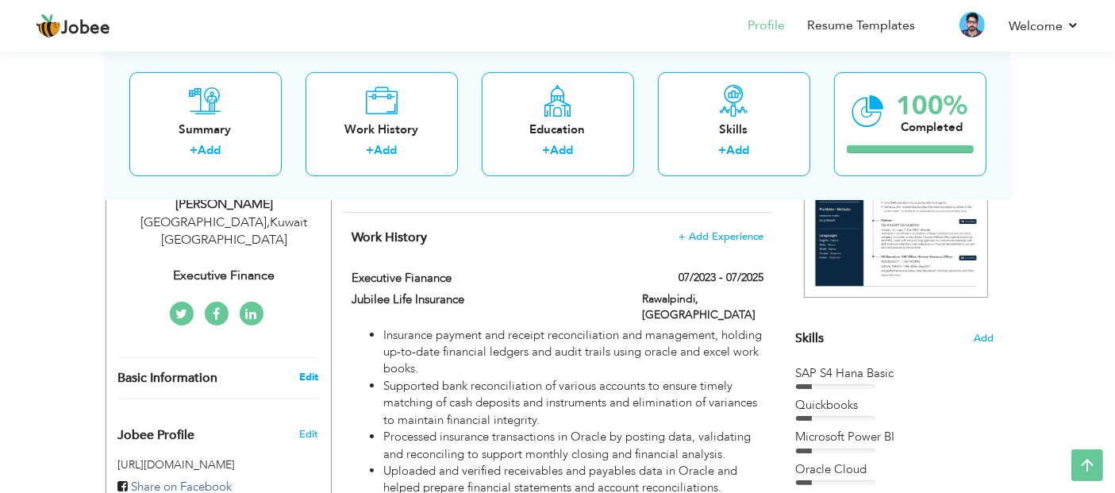
click at [306, 370] on link "Edit" at bounding box center [308, 377] width 19 height 14
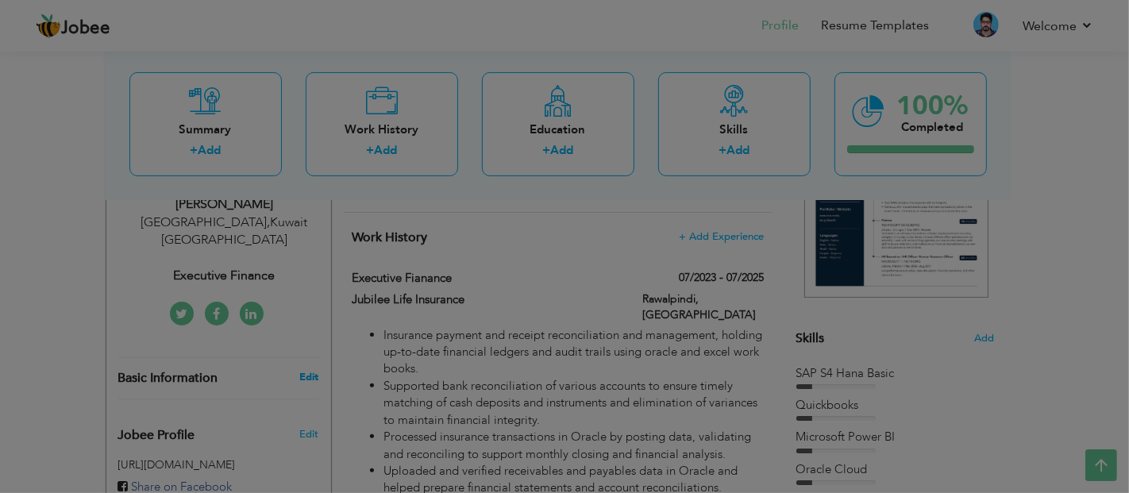
scroll to position [0, 0]
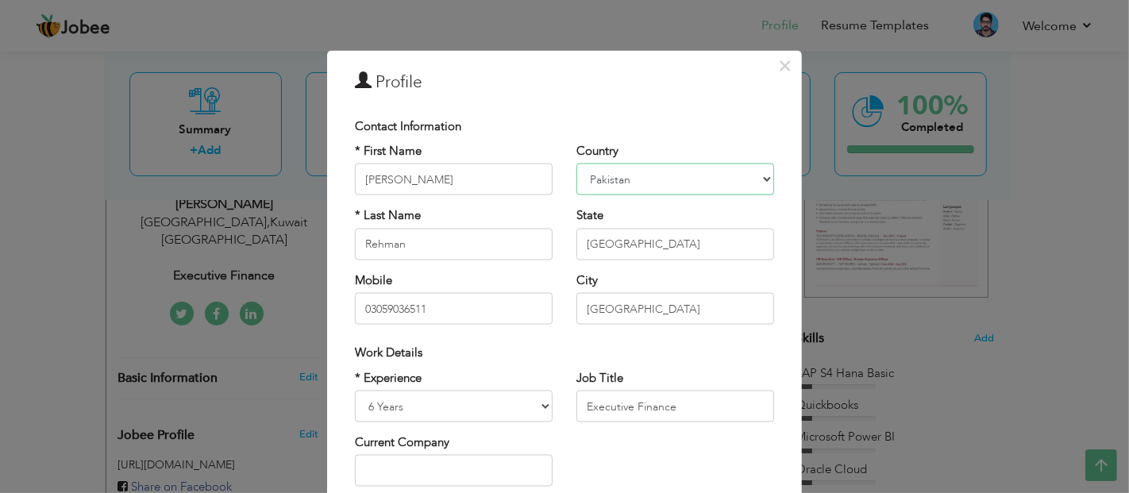
click at [654, 178] on select "[GEOGRAPHIC_DATA] [GEOGRAPHIC_DATA] [GEOGRAPHIC_DATA] [US_STATE] [GEOGRAPHIC_DA…" at bounding box center [675, 180] width 198 height 32
select select "number:117"
click at [576, 164] on select "[GEOGRAPHIC_DATA] [GEOGRAPHIC_DATA] [GEOGRAPHIC_DATA] [US_STATE] [GEOGRAPHIC_DA…" at bounding box center [675, 180] width 198 height 32
click at [631, 241] on input "[GEOGRAPHIC_DATA]" at bounding box center [675, 244] width 198 height 32
type input "K"
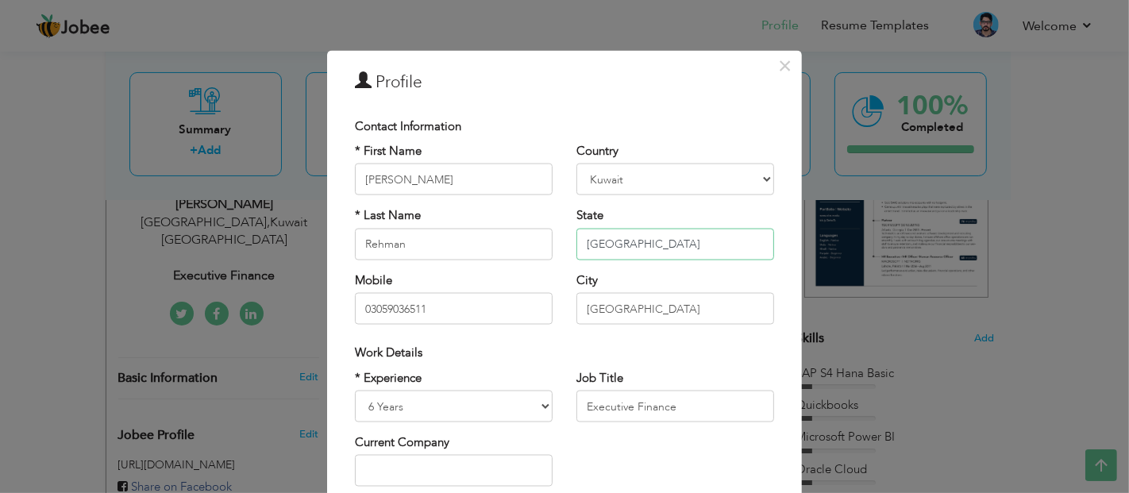
type input "[GEOGRAPHIC_DATA]"
click at [355, 310] on input "03059036511" at bounding box center [454, 309] width 198 height 32
type input "[PHONE_NUMBER],"
click at [675, 408] on input "Executive Finance" at bounding box center [675, 407] width 198 height 32
click at [646, 243] on input "[GEOGRAPHIC_DATA]" at bounding box center [675, 244] width 198 height 32
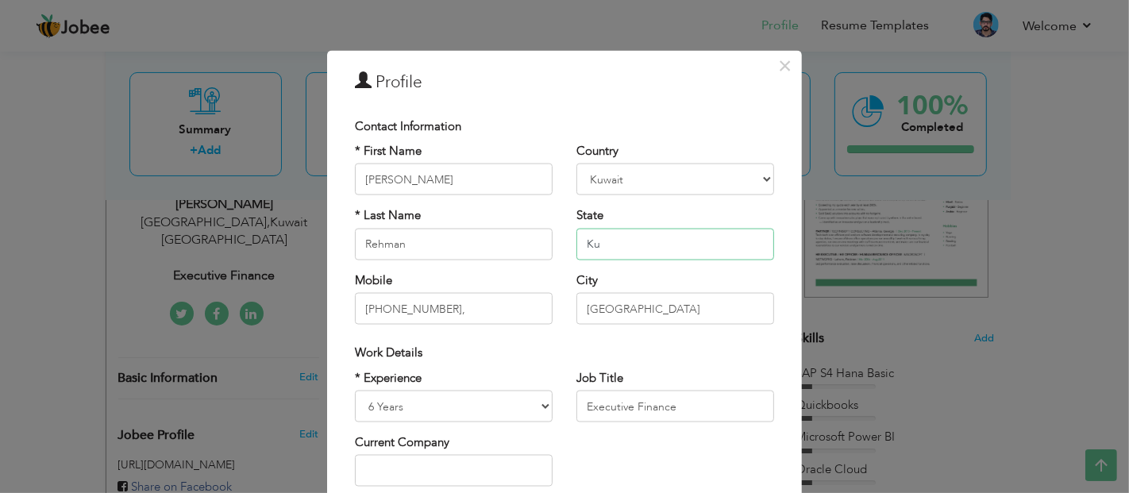
type input "K"
click at [708, 410] on input "Executive Finance" at bounding box center [675, 407] width 198 height 32
type input "Executive Finance Officer"
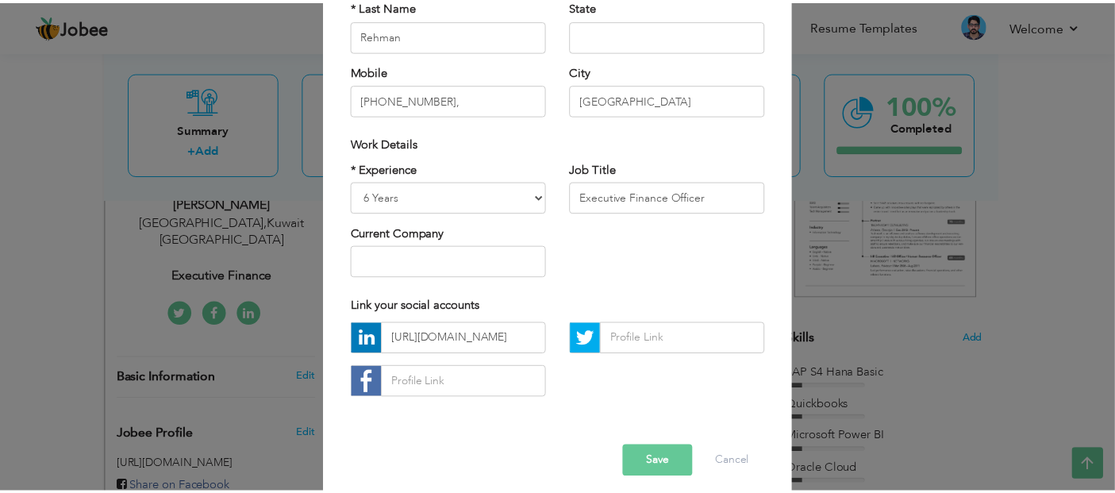
scroll to position [211, 0]
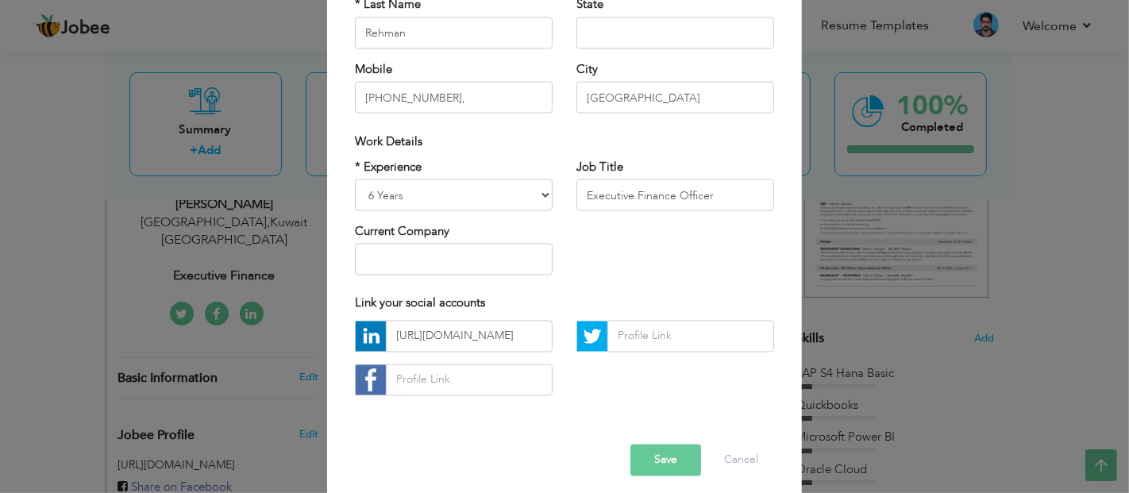
click at [668, 452] on button "Save" at bounding box center [665, 460] width 71 height 32
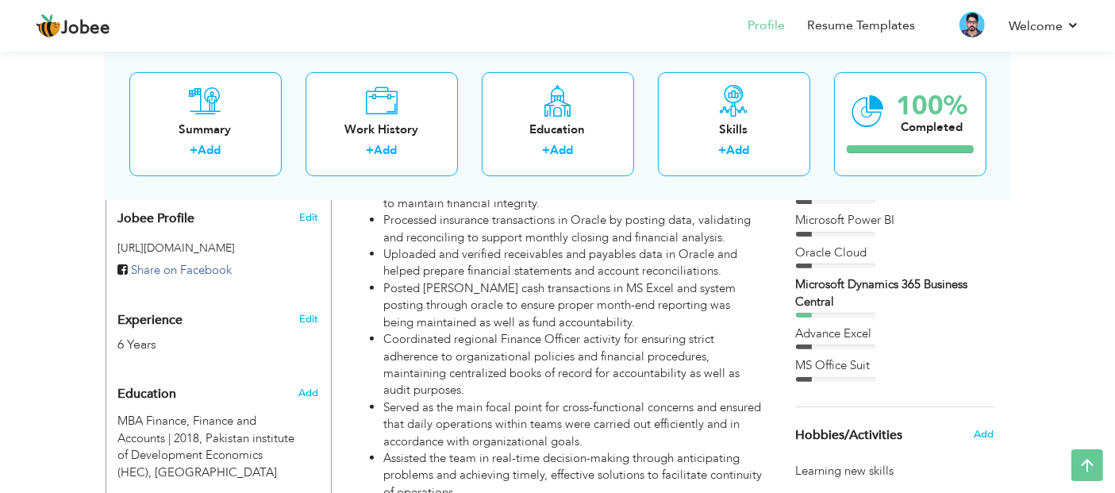
scroll to position [66, 0]
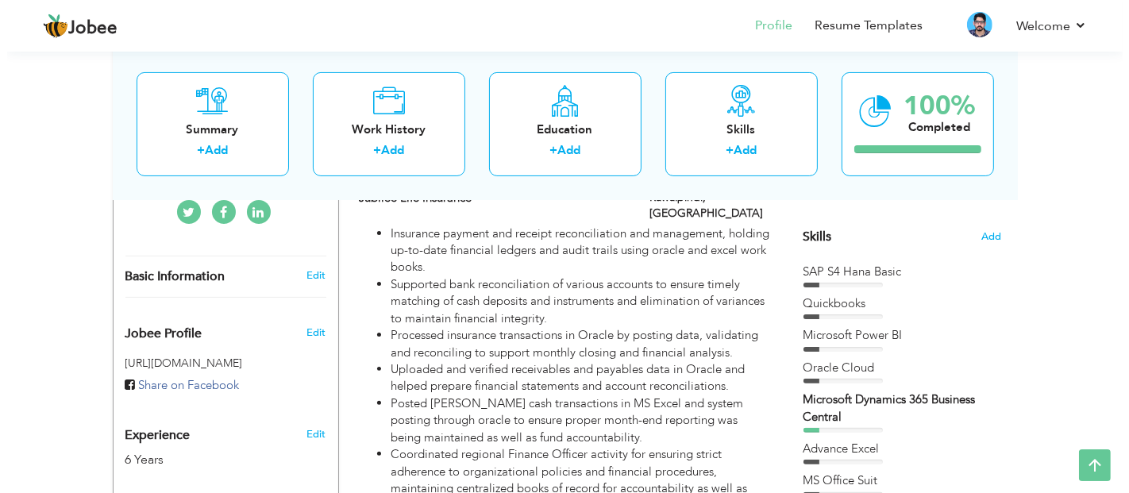
scroll to position [383, 0]
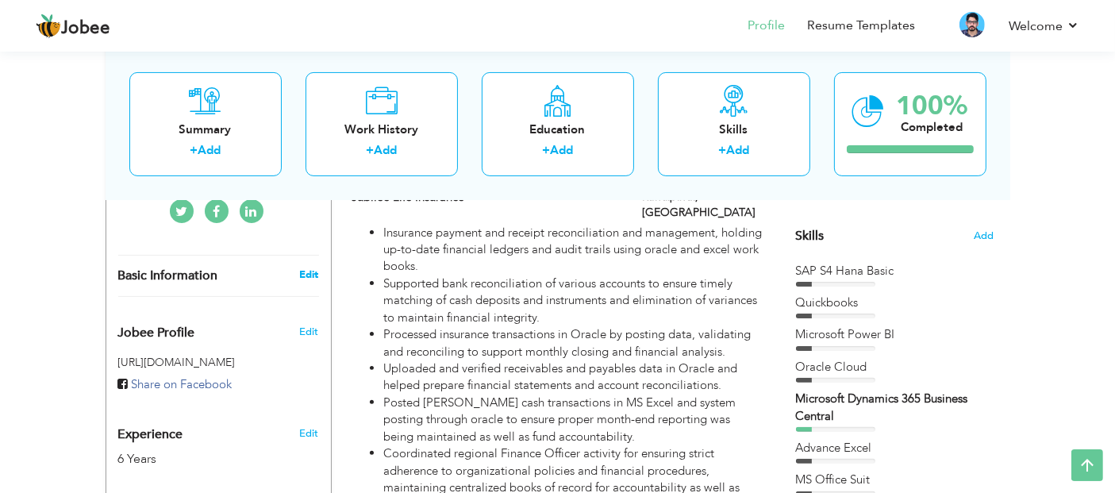
click at [304, 267] on link "Edit" at bounding box center [308, 274] width 19 height 14
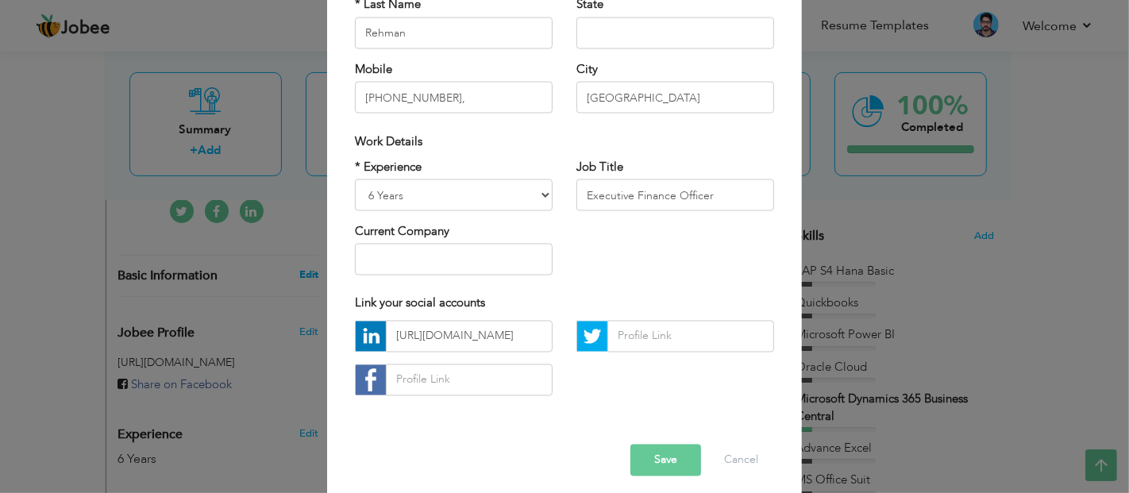
scroll to position [0, 0]
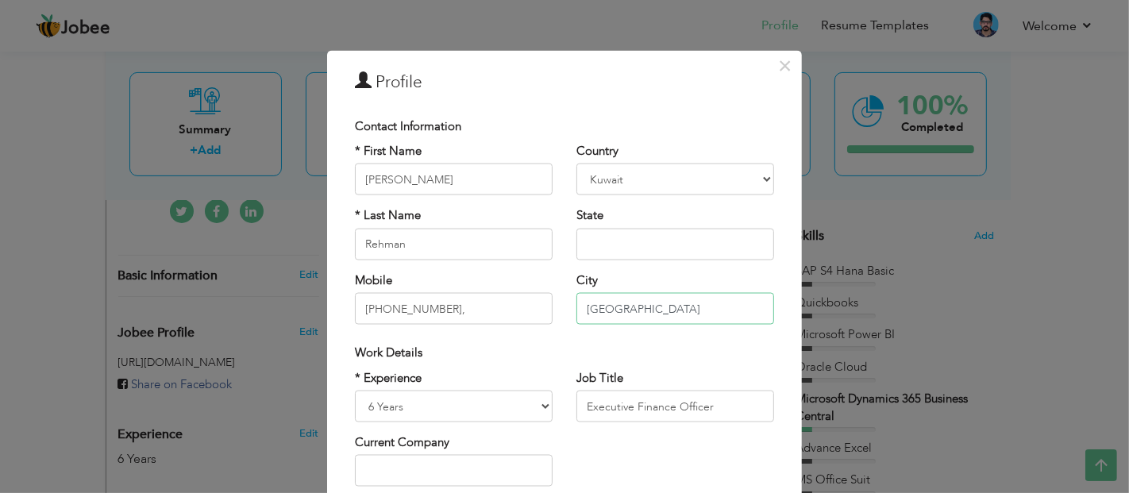
click at [652, 304] on input "[GEOGRAPHIC_DATA]" at bounding box center [675, 309] width 198 height 32
type input "K"
type input "G"
type input "Hawalli"
click at [632, 244] on input "text" at bounding box center [675, 244] width 198 height 32
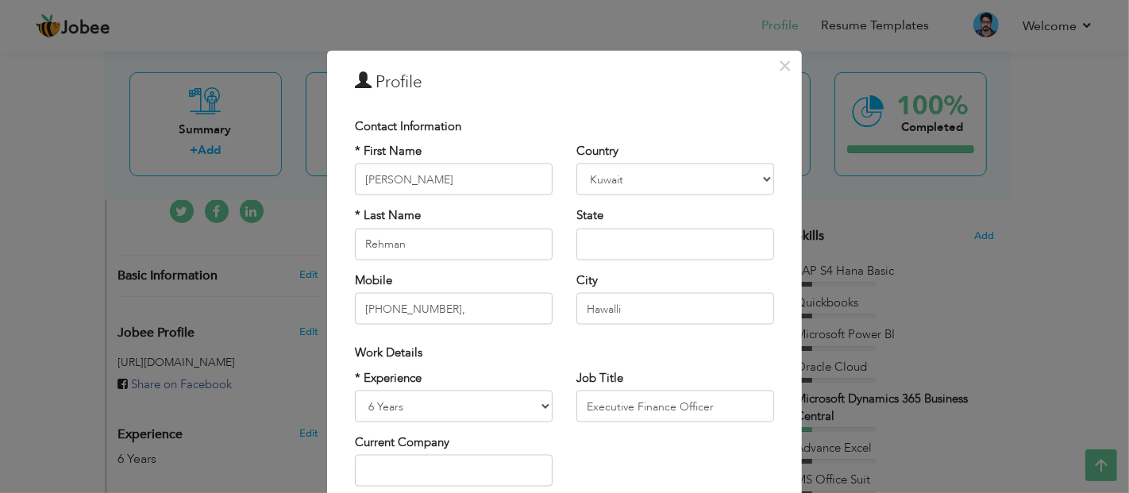
click at [698, 443] on div "* Experience Entry Level Less than 1 Year 1 Year 2 Years 3 Years 4 Years 5 Year…" at bounding box center [564, 433] width 443 height 129
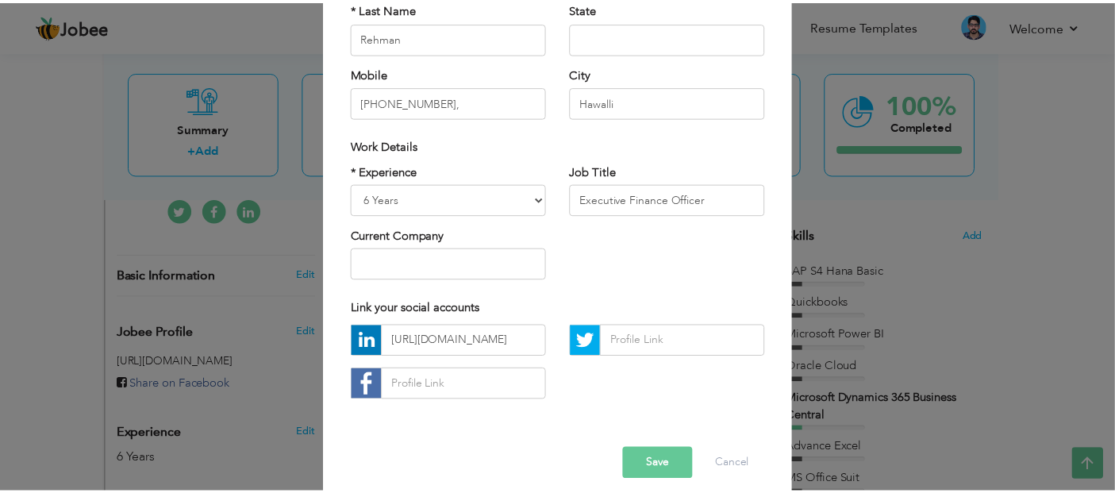
scroll to position [221, 0]
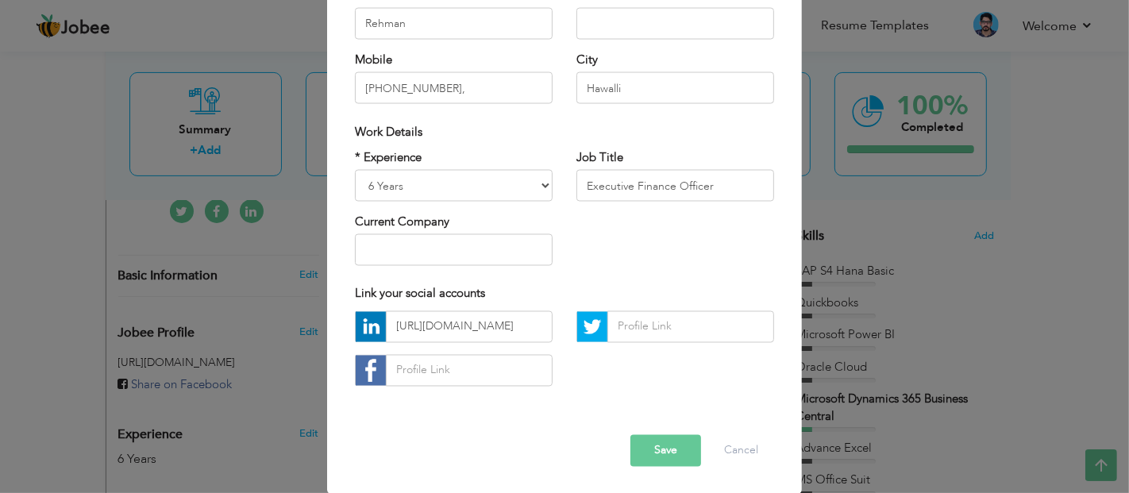
click at [673, 448] on button "Save" at bounding box center [665, 450] width 71 height 32
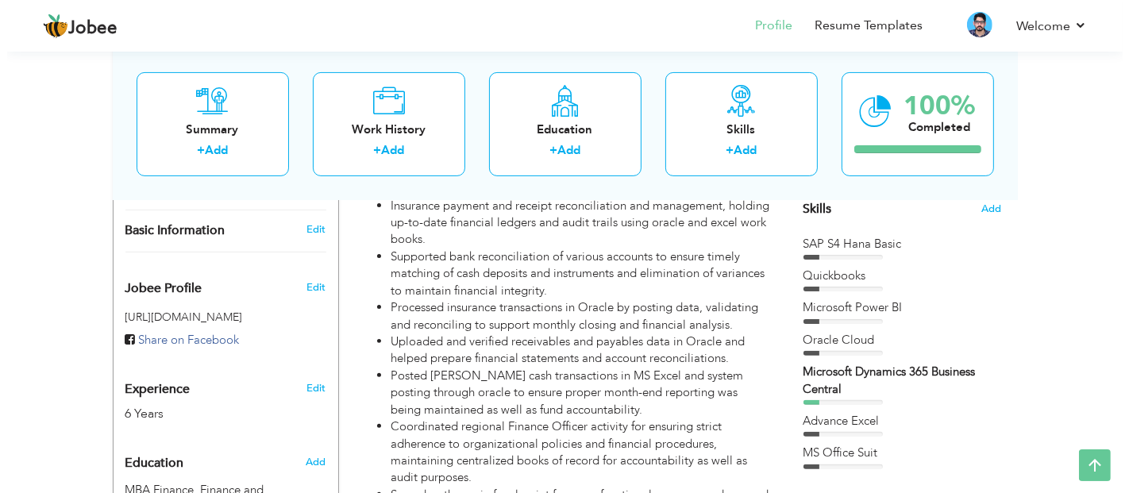
scroll to position [408, 0]
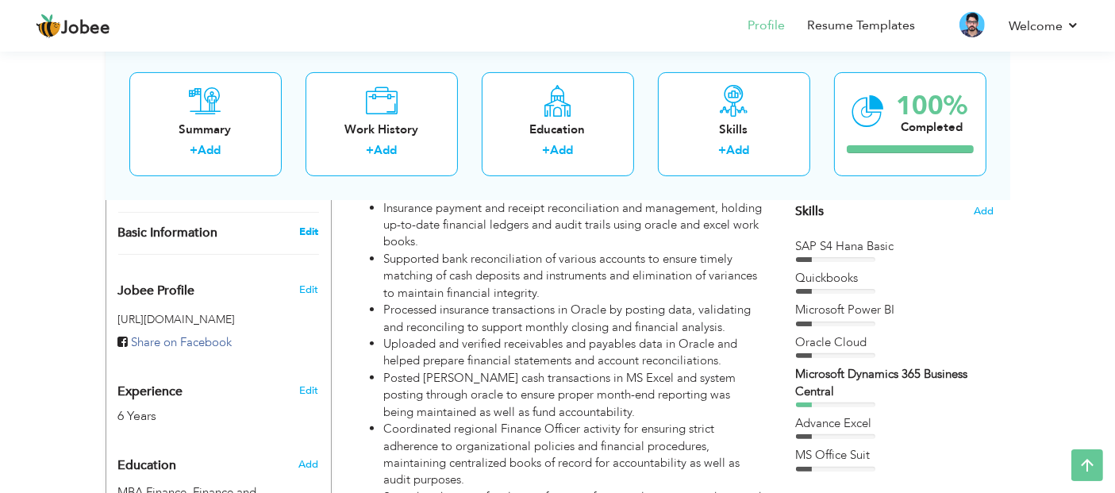
click at [306, 234] on link "Edit" at bounding box center [308, 232] width 19 height 14
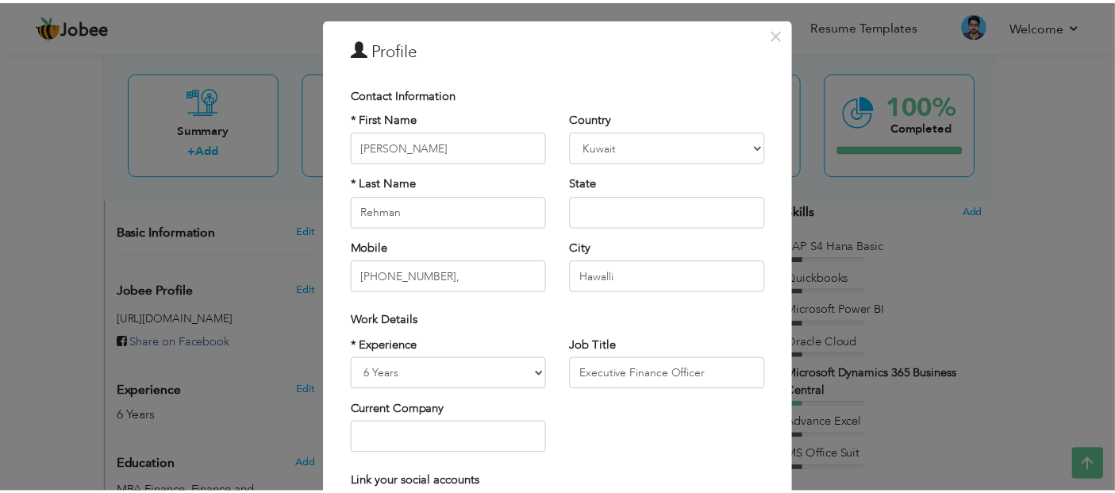
scroll to position [0, 0]
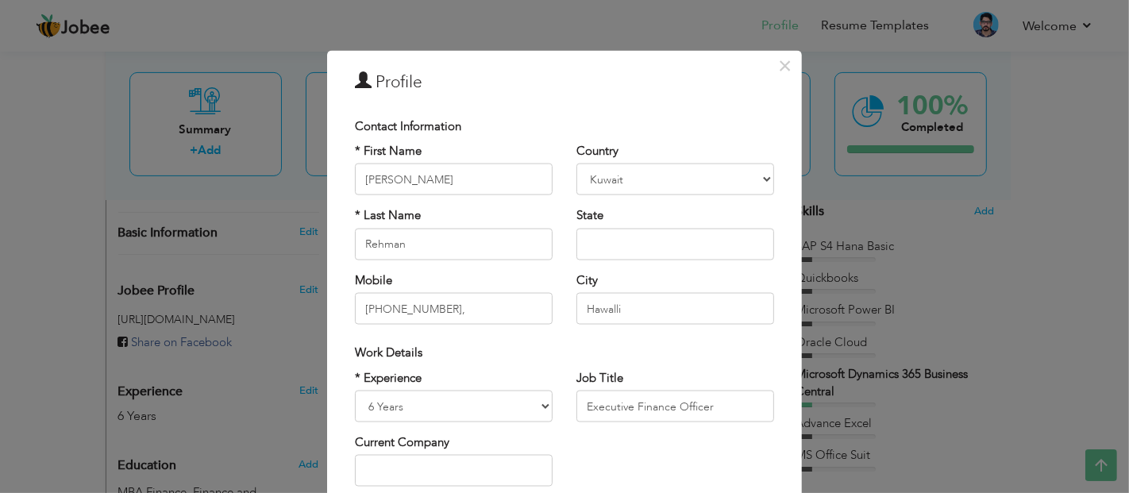
click at [888, 19] on div "× Profile Contact Information * First Name [PERSON_NAME] * Last Name Rehman" at bounding box center [564, 246] width 1129 height 493
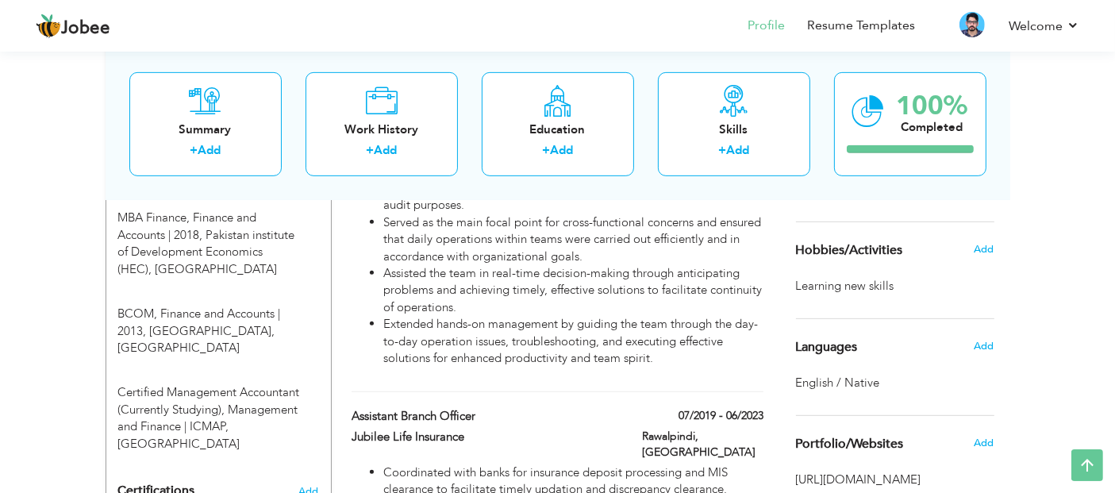
scroll to position [641, 0]
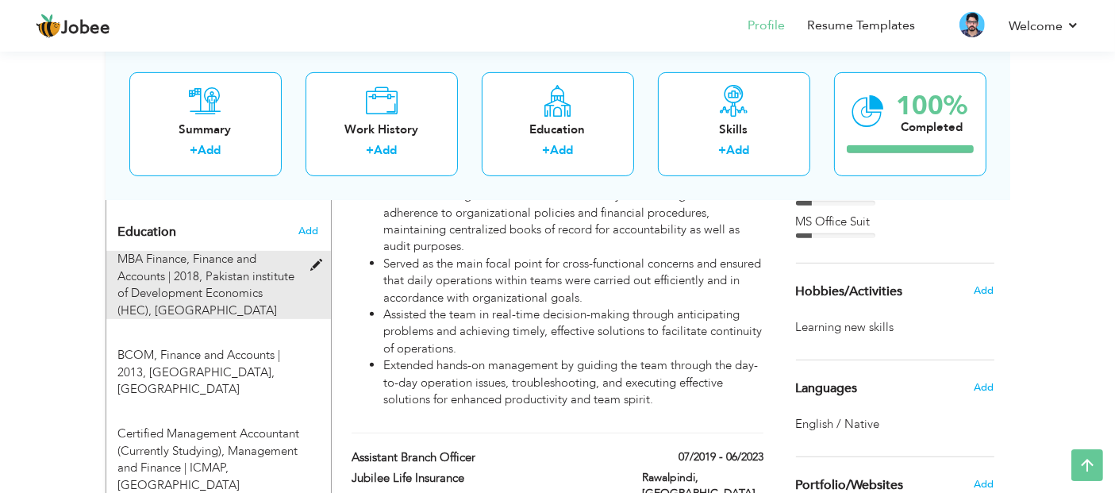
click at [303, 268] on div "MBA Finance, Finance and Accounts | 2018, Pakistan institute of Development Eco…" at bounding box center [209, 285] width 206 height 68
type input "MBA Finance"
type input "Finance and Accounts"
type input "2018"
type input "Pakistan institute of Development Economics (HEC)"
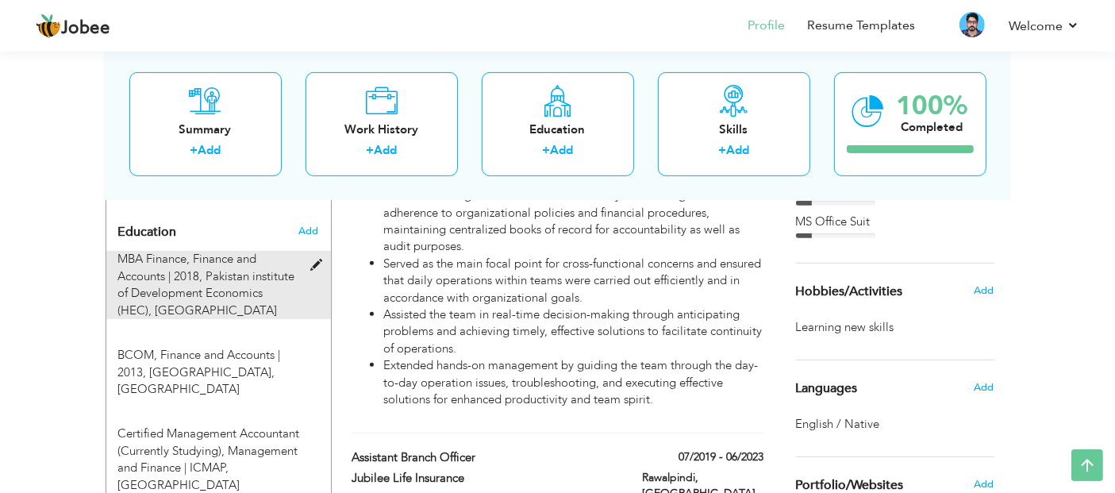
type input "67.9"
radio input "true"
type input "[GEOGRAPHIC_DATA]"
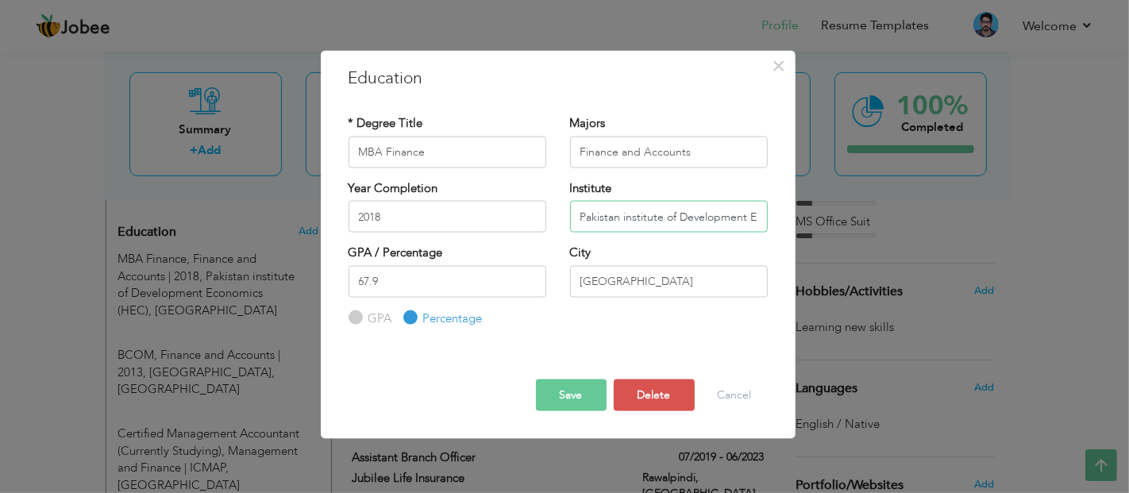
click at [628, 214] on input "Pakistan institute of Development Economics (HEC)" at bounding box center [669, 217] width 198 height 32
type input "Pakistan Institute of Development Economics (HEC)"
click at [511, 267] on input "67.9" at bounding box center [447, 281] width 198 height 32
type input "6"
click at [388, 317] on label "GPA" at bounding box center [378, 318] width 28 height 17
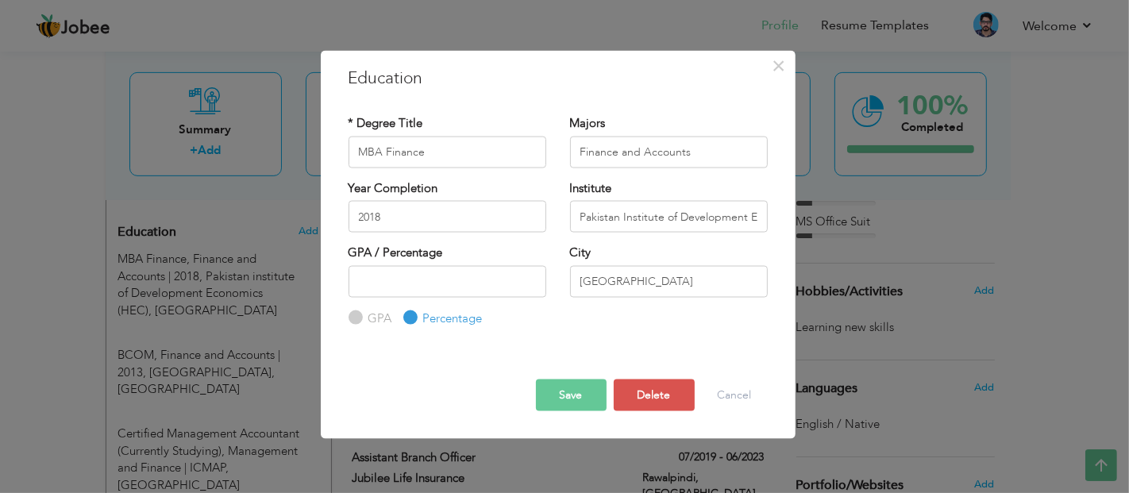
click at [359, 317] on input "GPA" at bounding box center [353, 318] width 10 height 10
radio input "true"
click at [563, 389] on button "Save" at bounding box center [571, 395] width 71 height 32
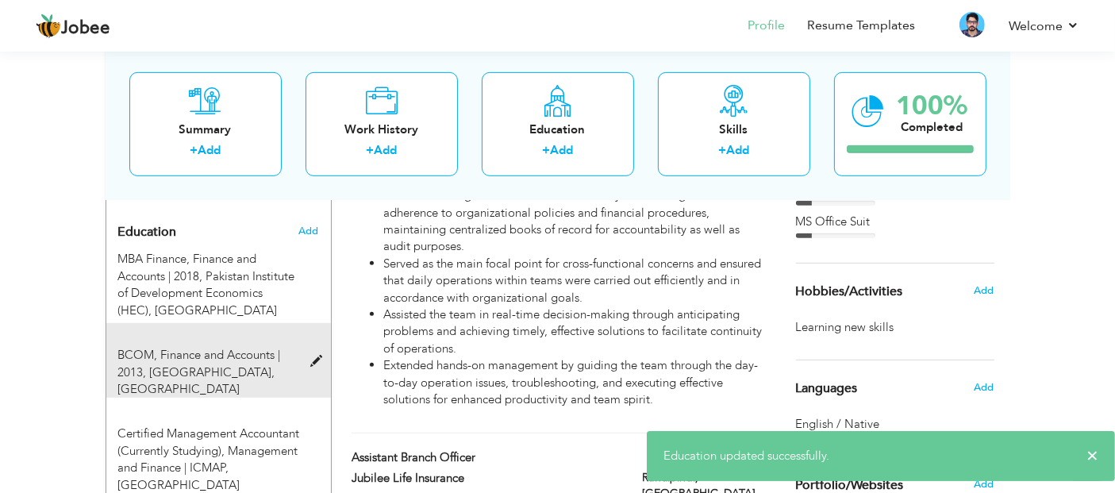
click at [318, 356] on span at bounding box center [320, 362] width 20 height 12
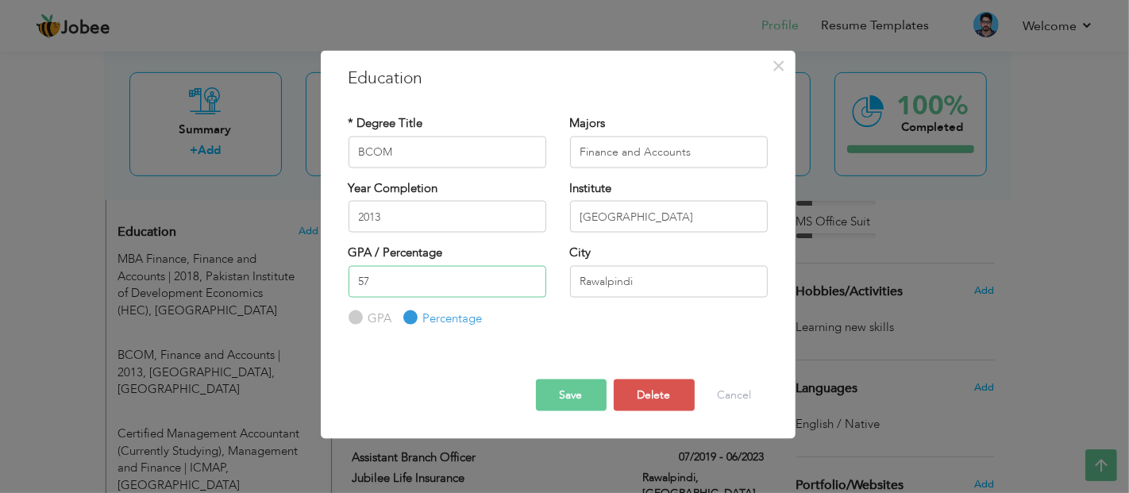
click at [469, 277] on input "57" at bounding box center [447, 281] width 198 height 32
type input "5"
click at [601, 389] on button "Save" at bounding box center [571, 395] width 71 height 32
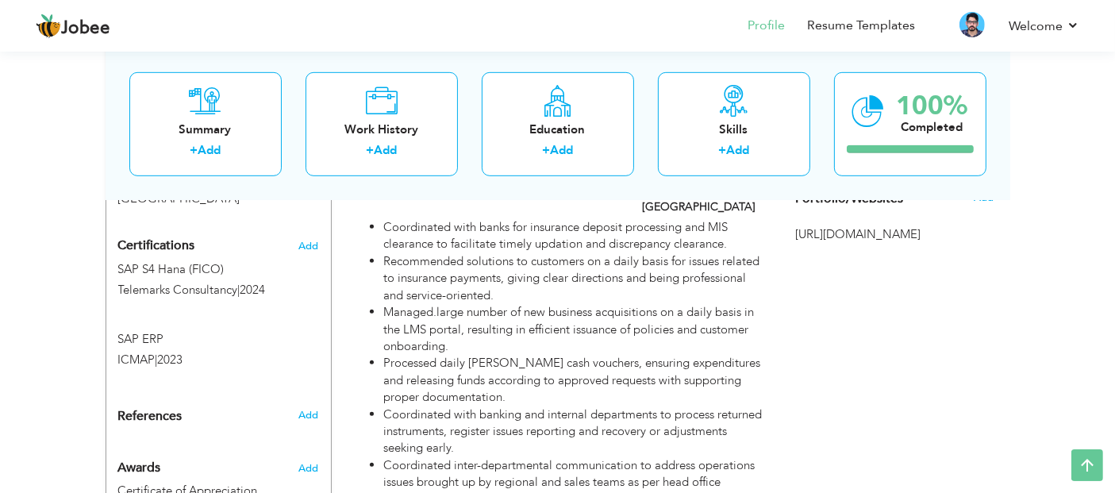
scroll to position [0, 0]
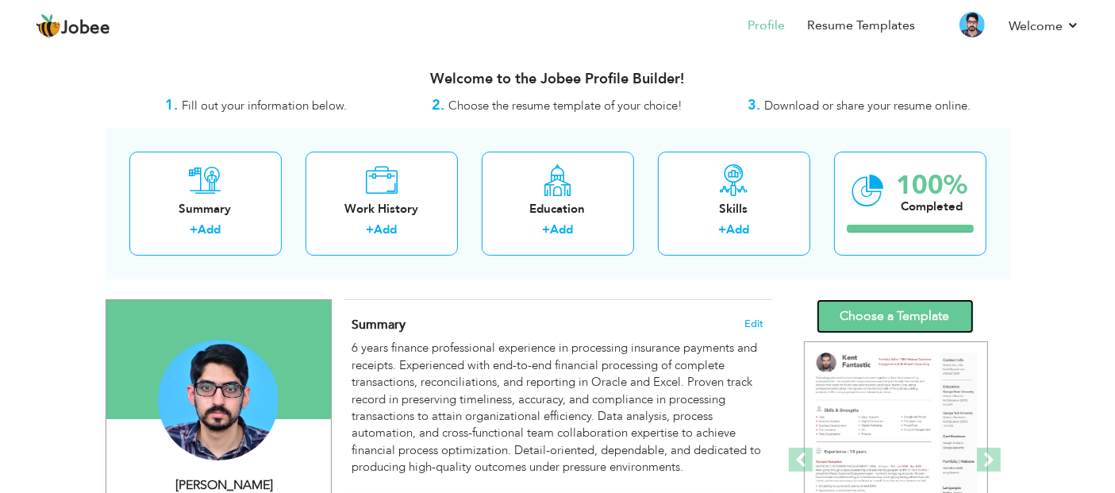
click at [938, 310] on link "Choose a Template" at bounding box center [895, 316] width 157 height 34
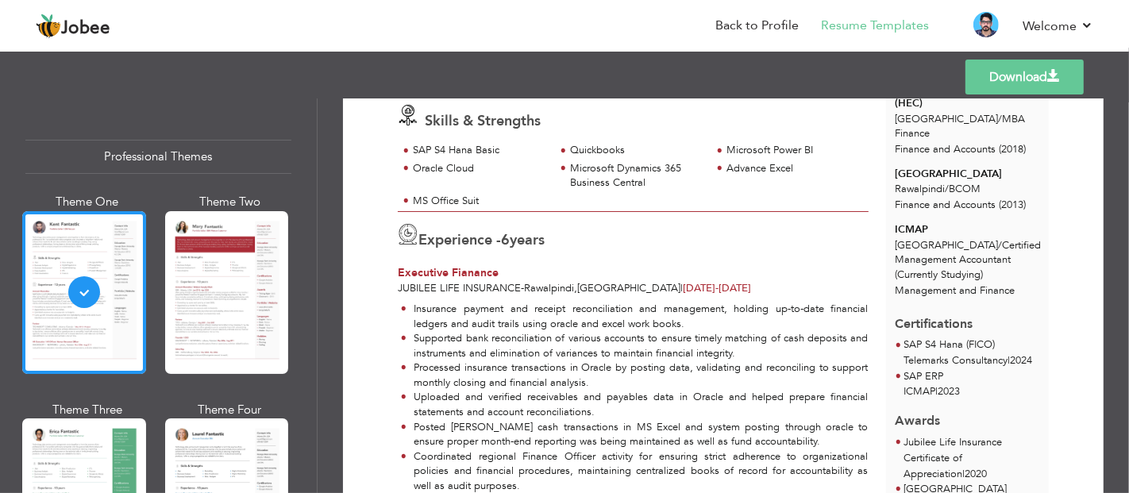
scroll to position [265, 0]
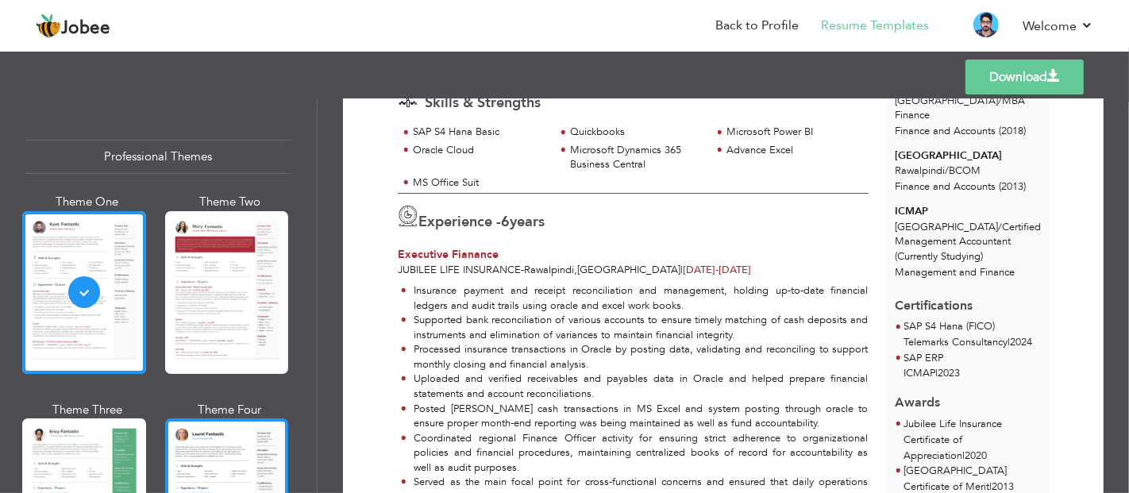
click at [201, 418] on div at bounding box center [227, 499] width 124 height 163
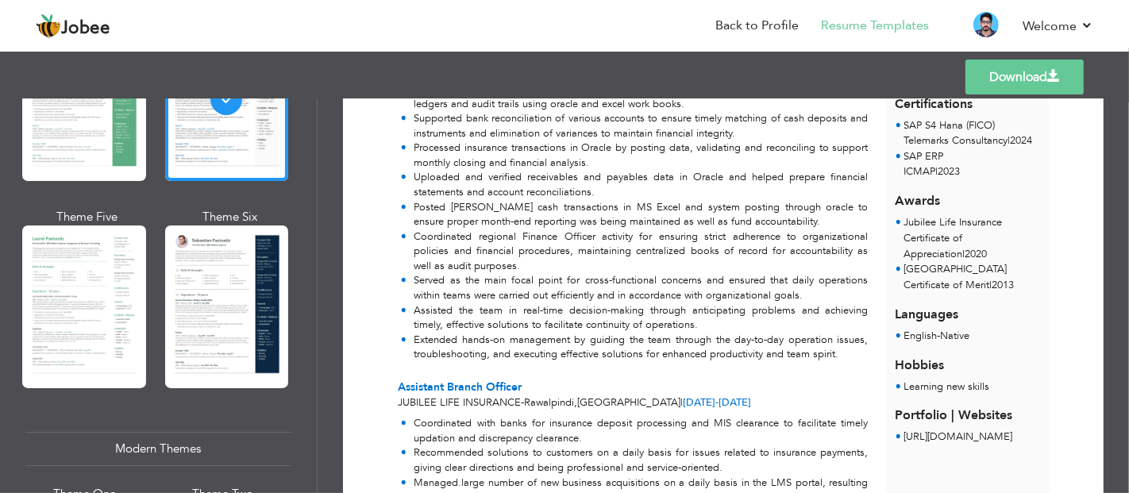
scroll to position [433, 0]
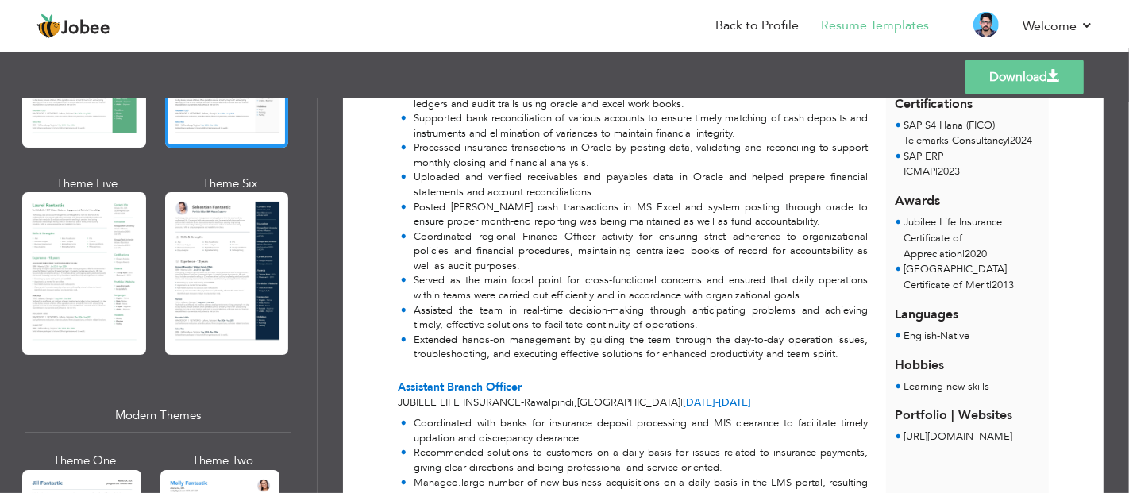
click at [1002, 67] on link "Download" at bounding box center [1024, 77] width 118 height 35
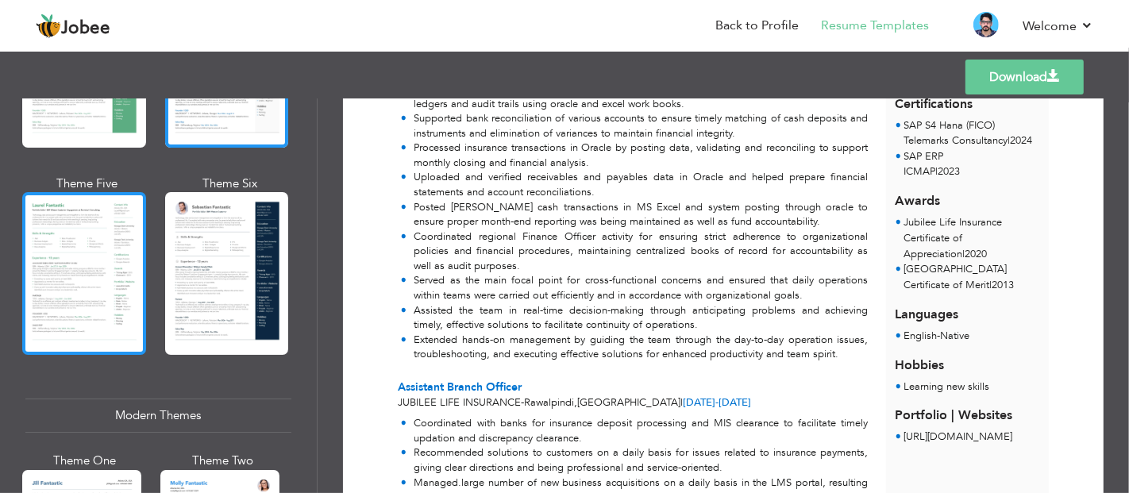
click at [106, 277] on div at bounding box center [84, 273] width 124 height 163
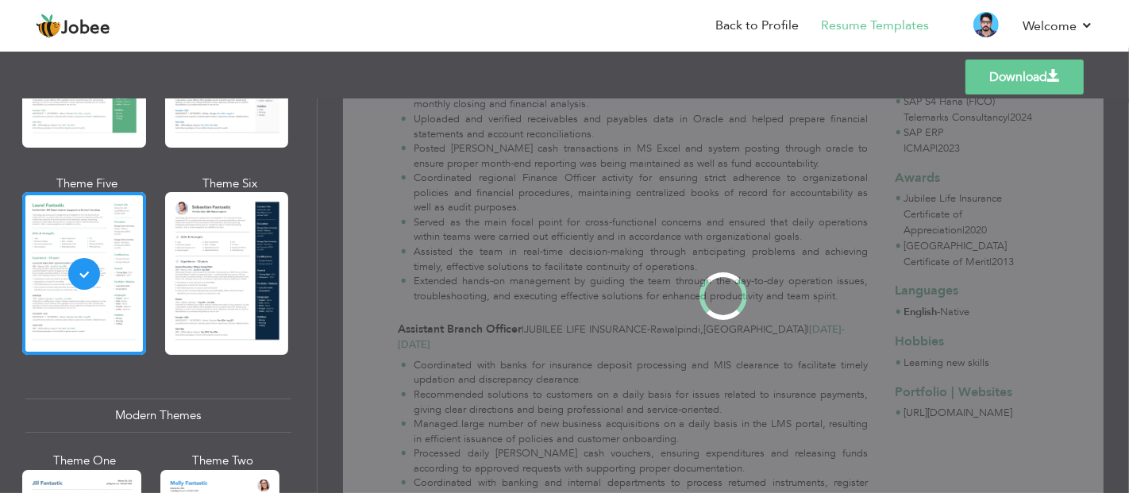
scroll to position [0, 0]
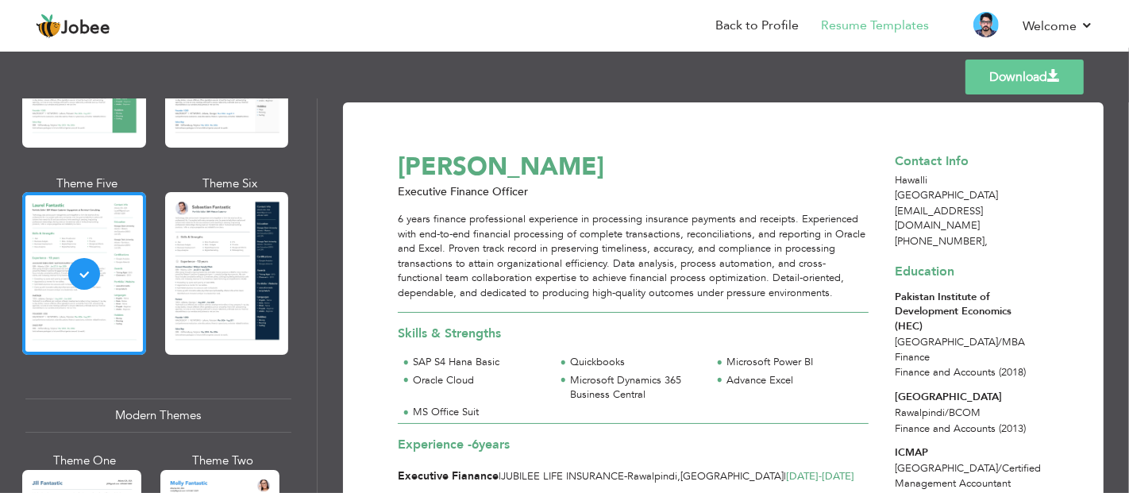
click at [1003, 89] on link "Download" at bounding box center [1024, 77] width 118 height 35
